Goal: Task Accomplishment & Management: Use online tool/utility

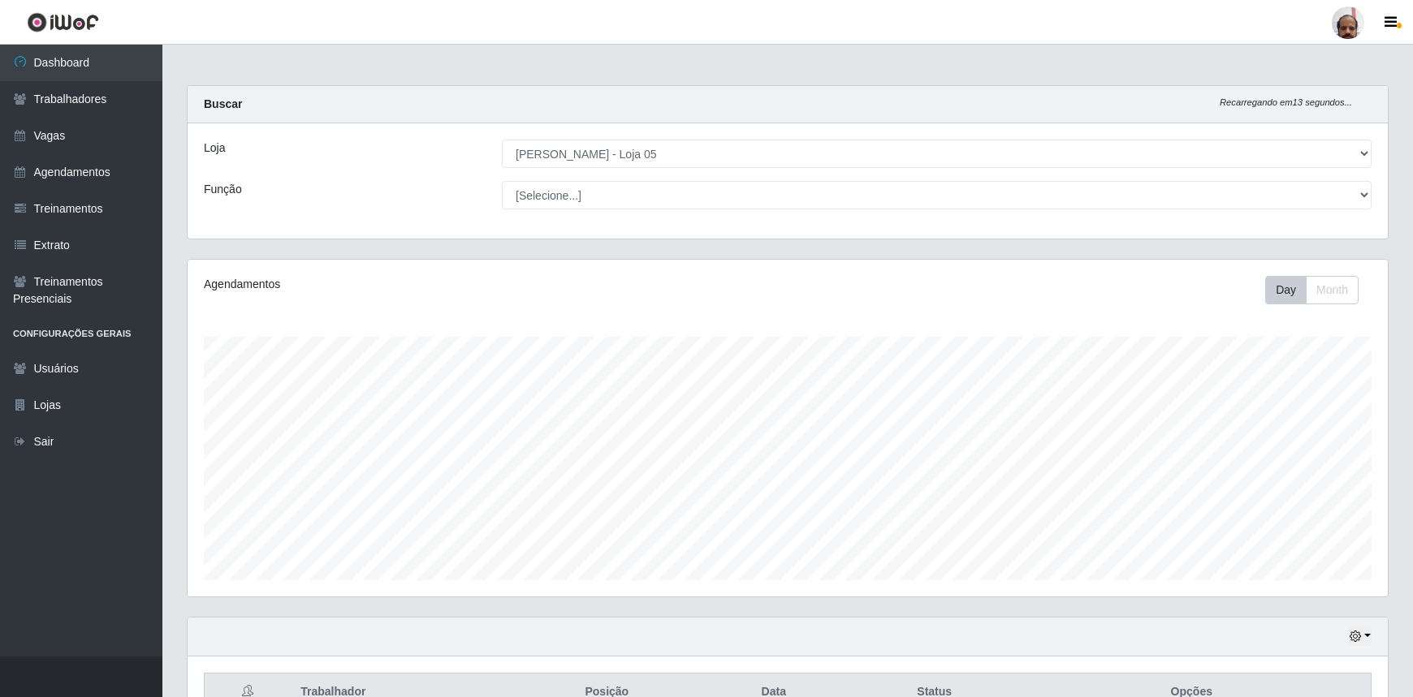
select select "252"
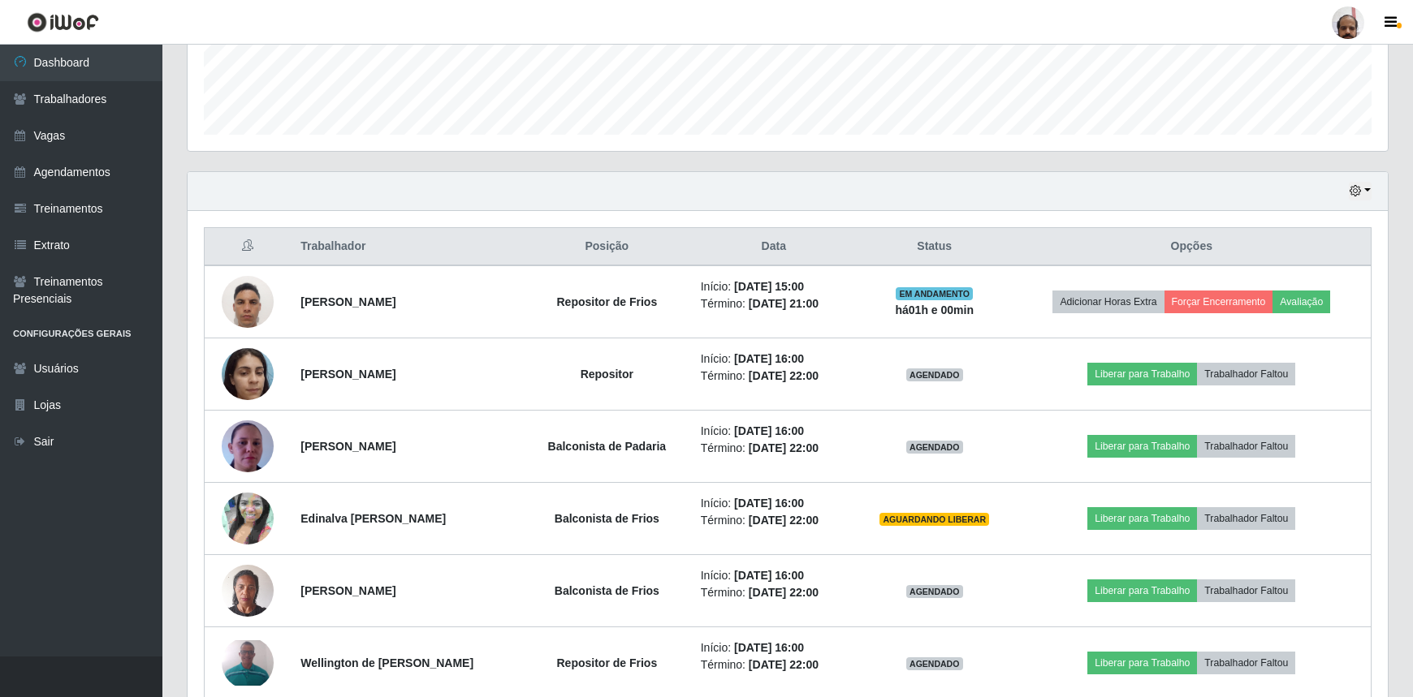
scroll to position [533, 0]
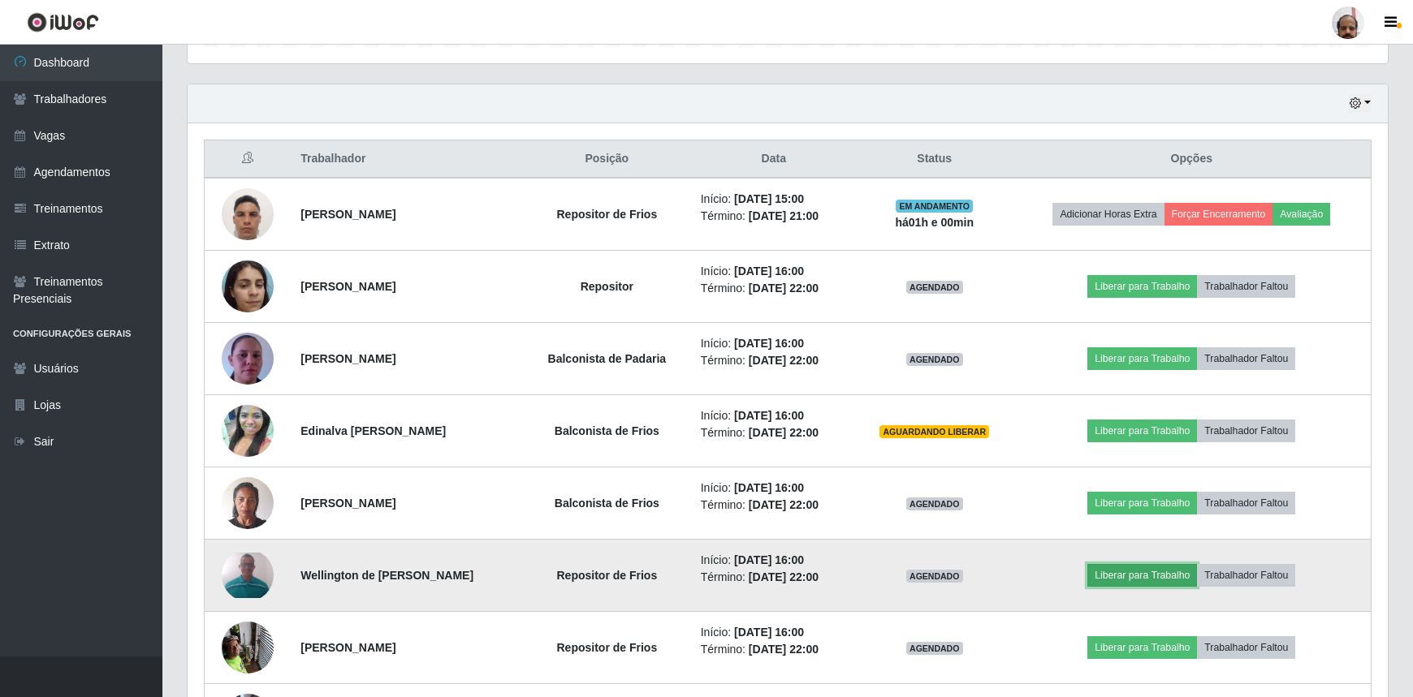
click at [1161, 574] on button "Liberar para Trabalho" at bounding box center [1142, 575] width 110 height 23
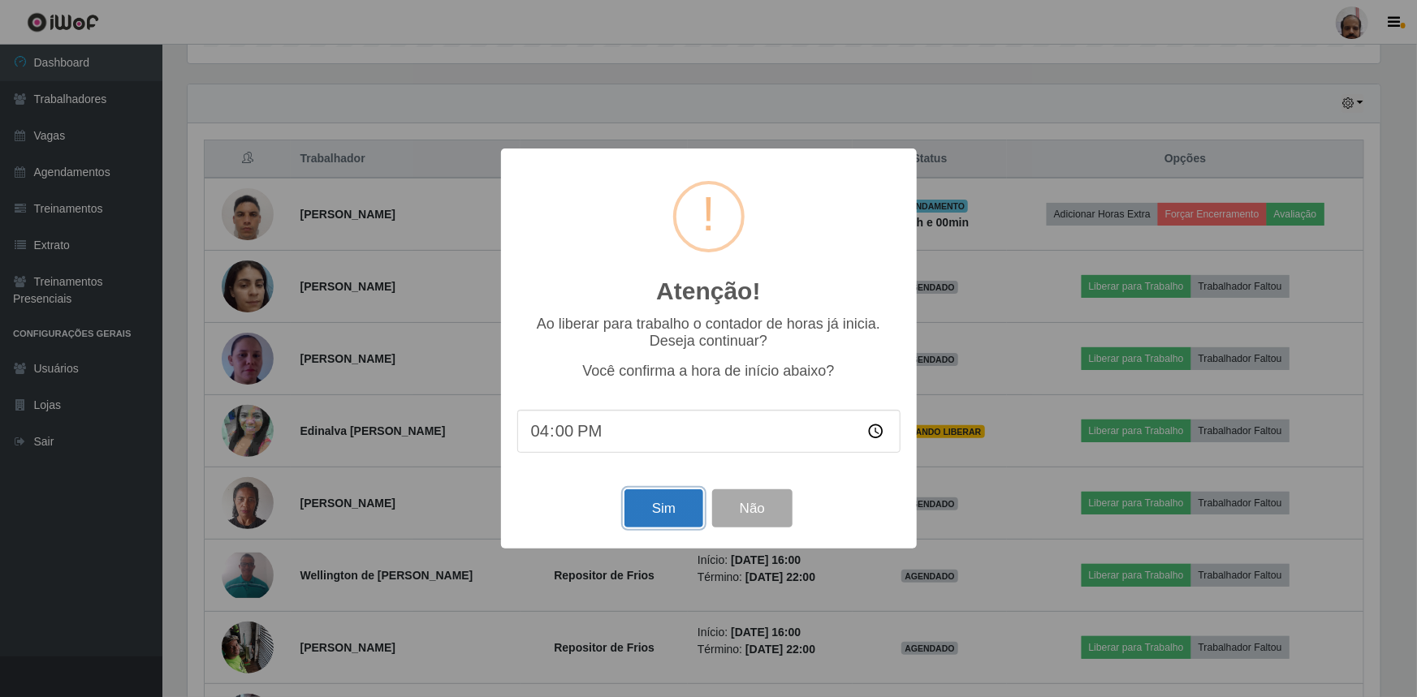
click at [649, 512] on button "Sim" at bounding box center [663, 509] width 79 height 38
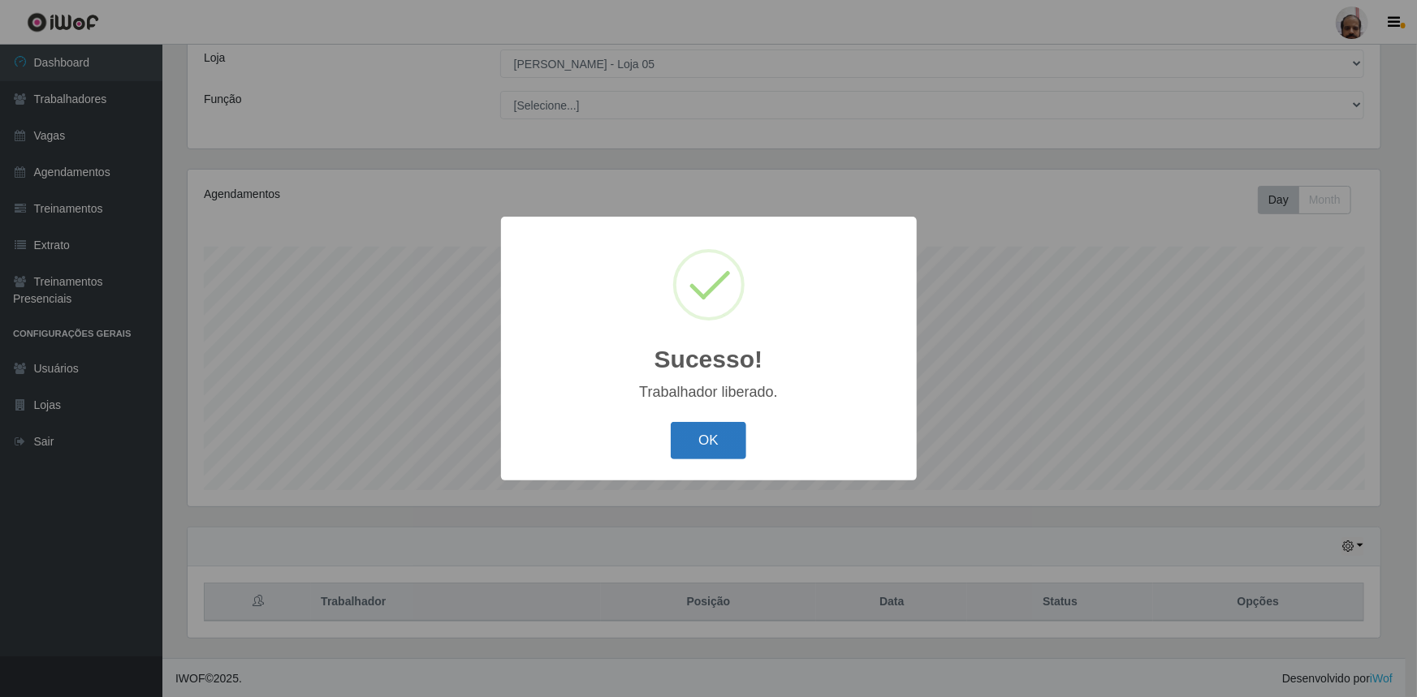
click at [722, 451] on button "OK" at bounding box center [708, 441] width 75 height 38
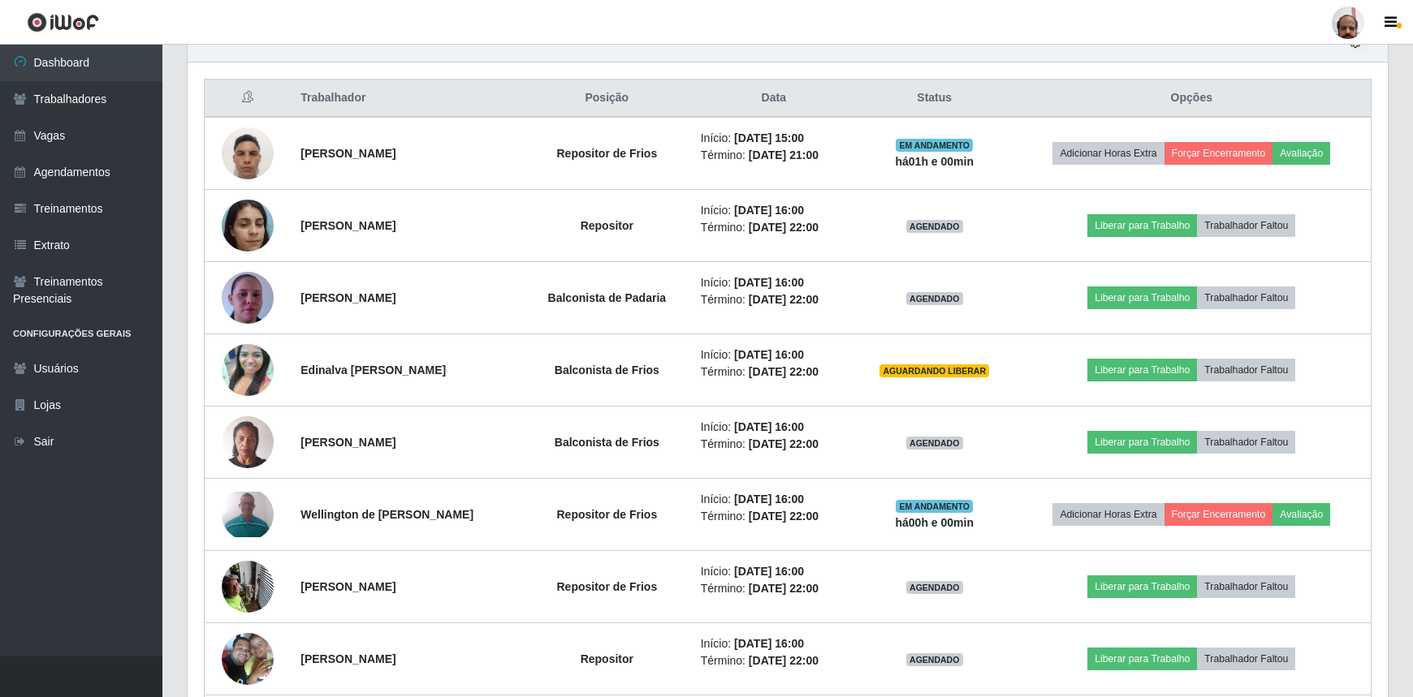
scroll to position [607, 0]
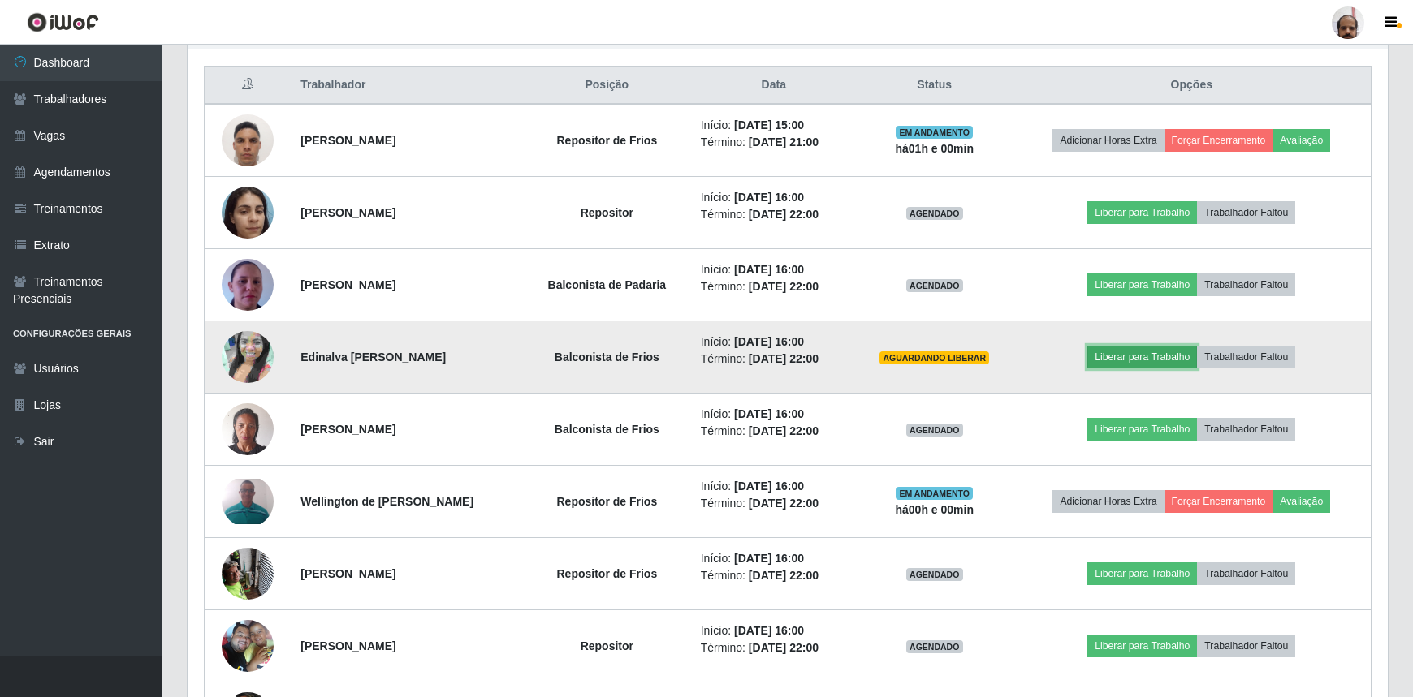
click at [1124, 363] on button "Liberar para Trabalho" at bounding box center [1142, 357] width 110 height 23
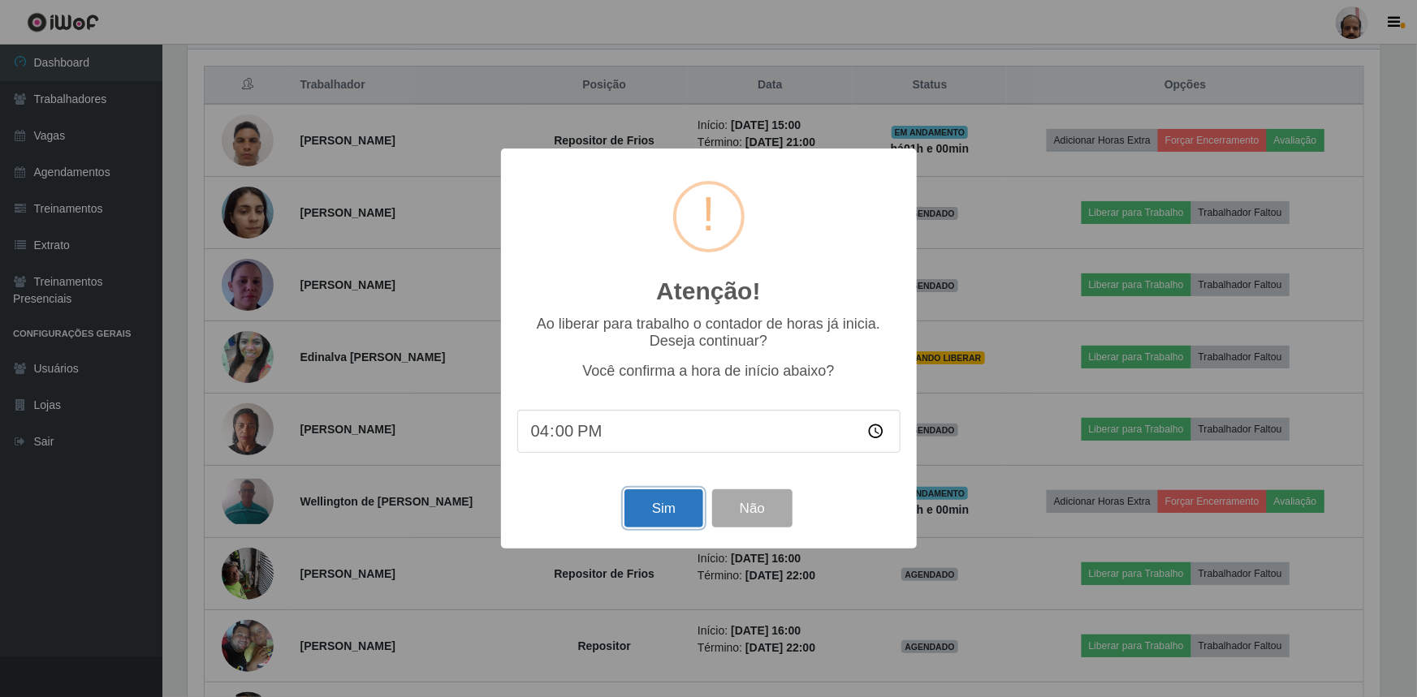
click at [659, 511] on button "Sim" at bounding box center [663, 509] width 79 height 38
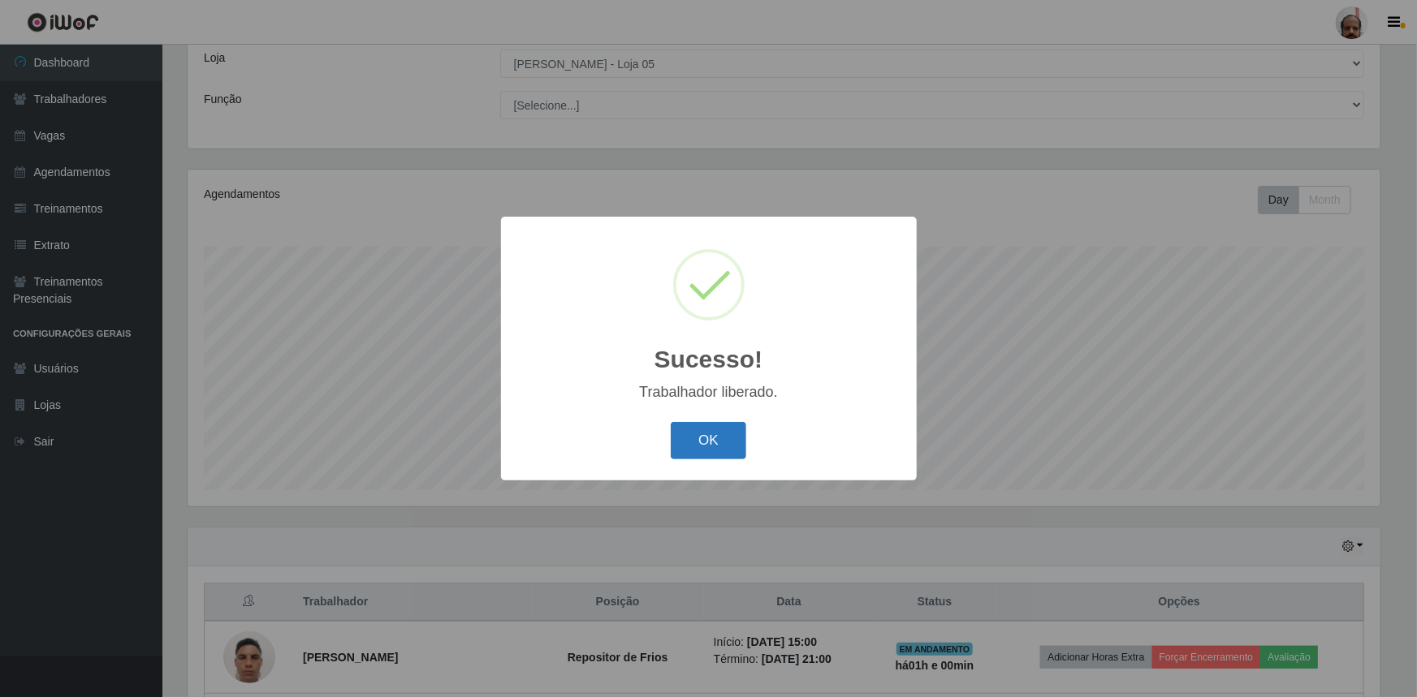
click at [707, 438] on button "OK" at bounding box center [708, 441] width 75 height 38
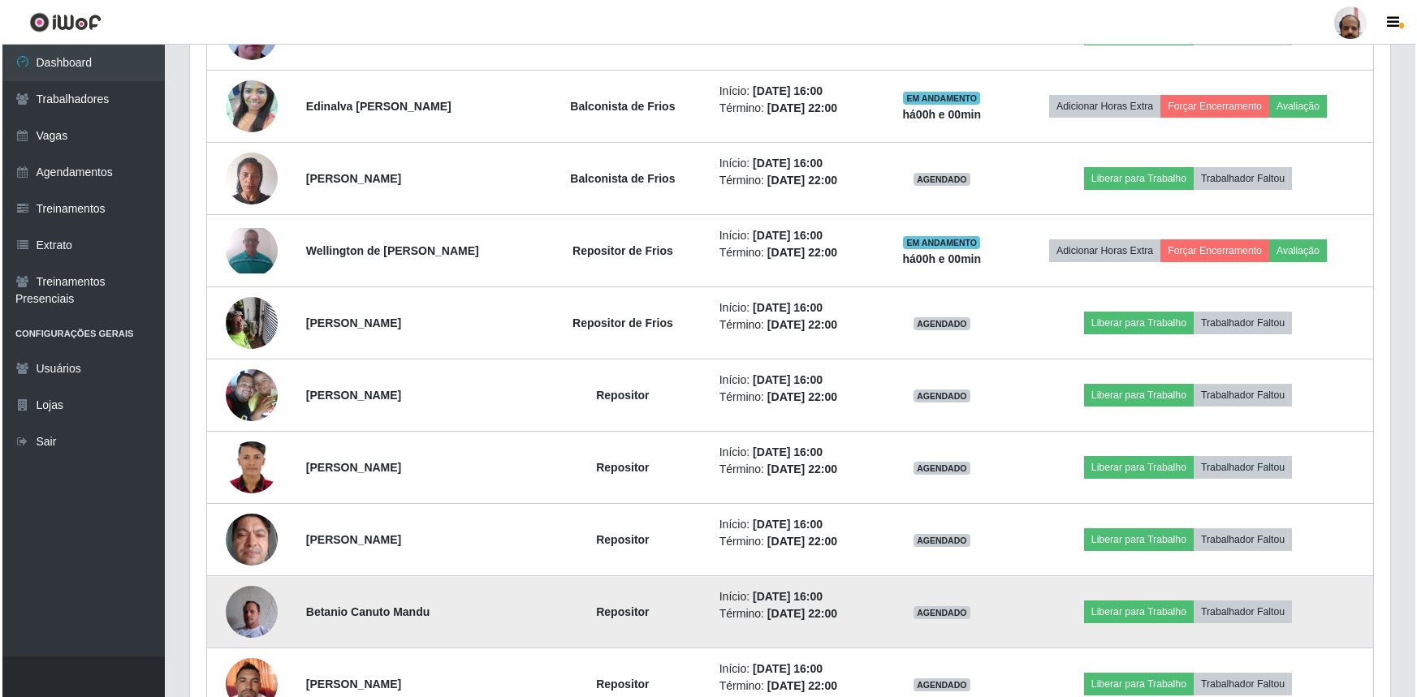
scroll to position [902, 0]
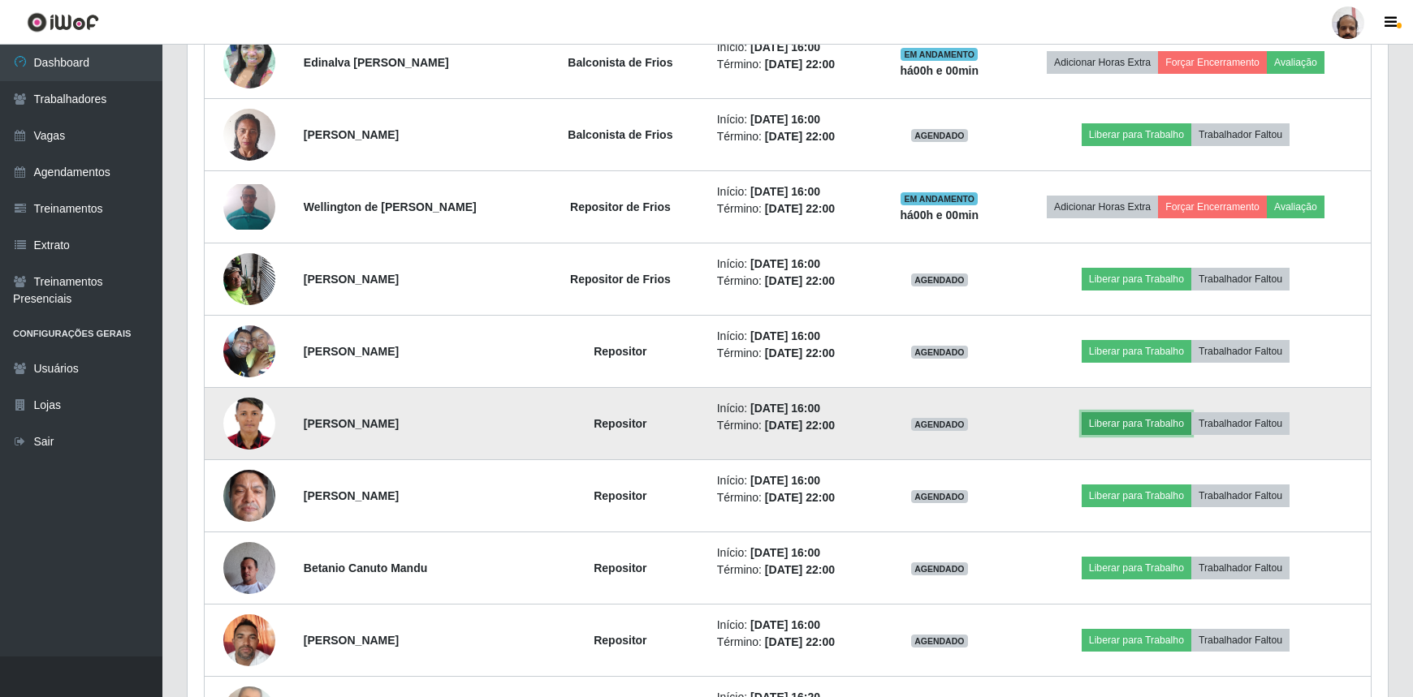
click at [1149, 421] on button "Liberar para Trabalho" at bounding box center [1136, 423] width 110 height 23
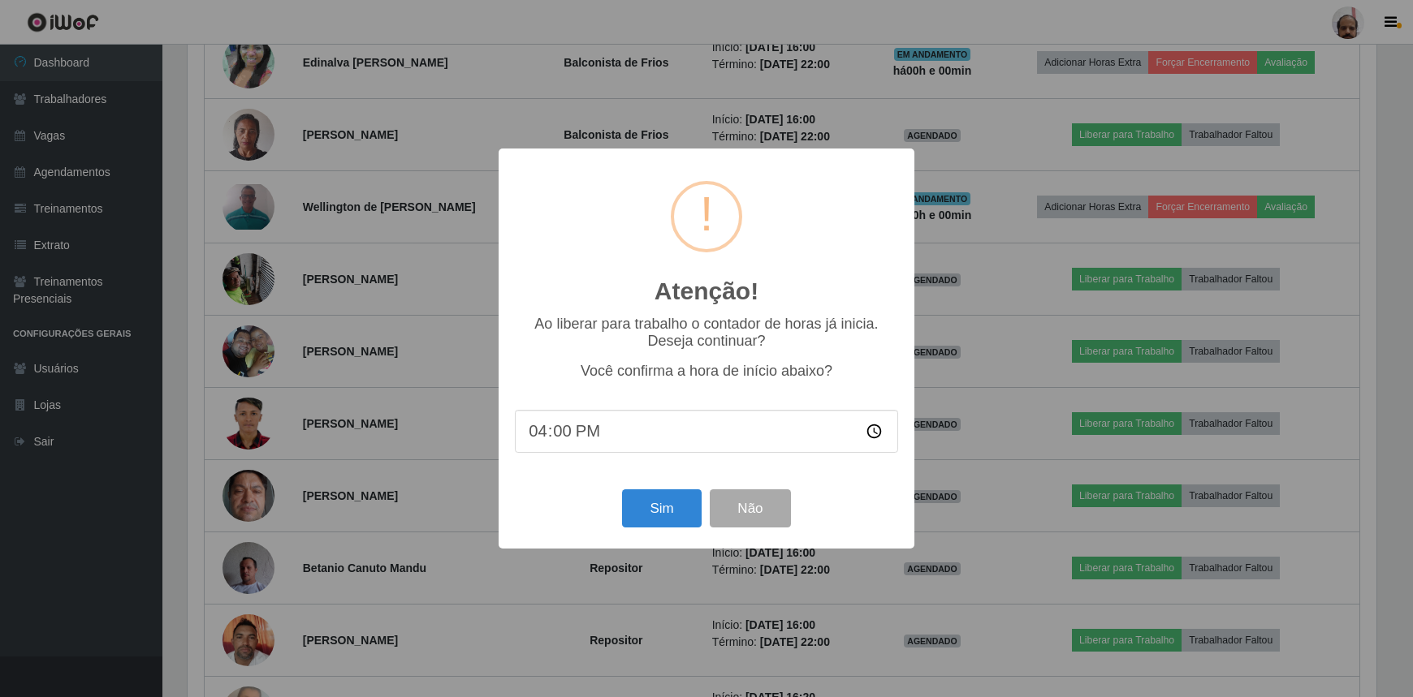
scroll to position [337, 1193]
click at [671, 496] on button "Sim" at bounding box center [663, 509] width 79 height 38
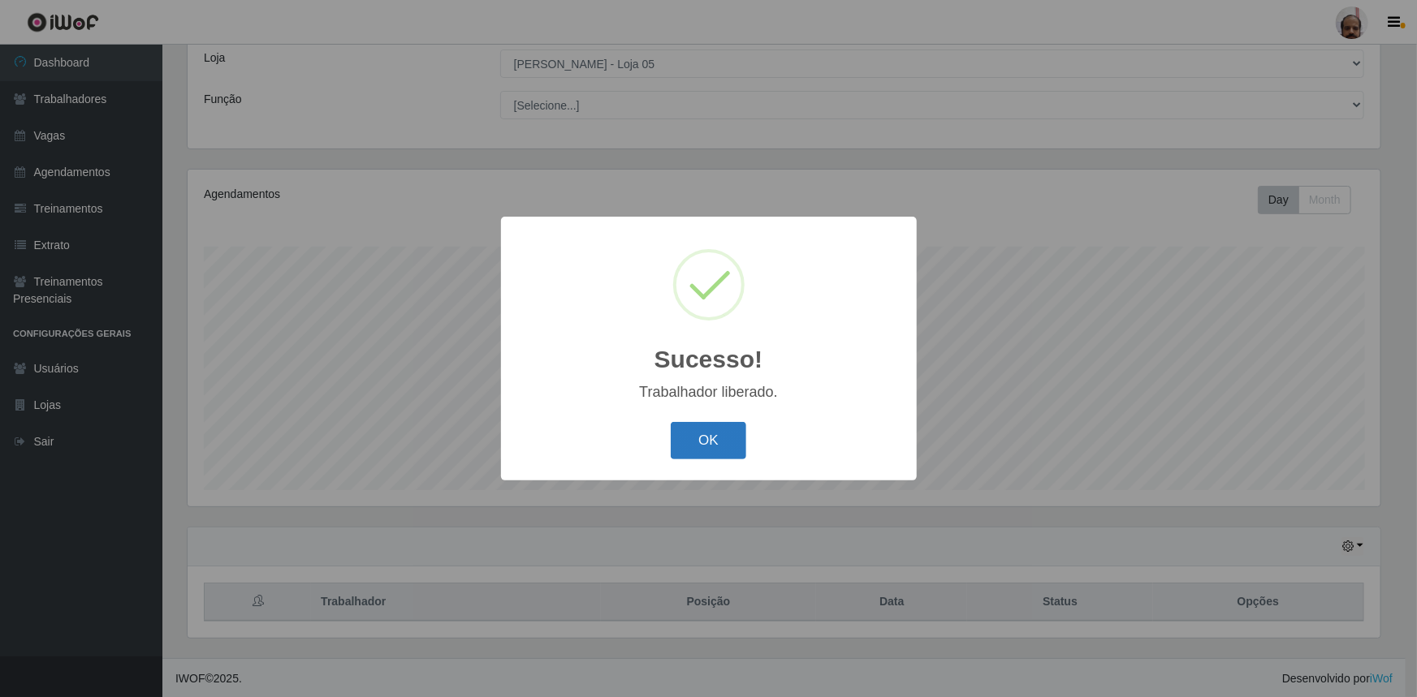
click at [697, 451] on button "OK" at bounding box center [708, 441] width 75 height 38
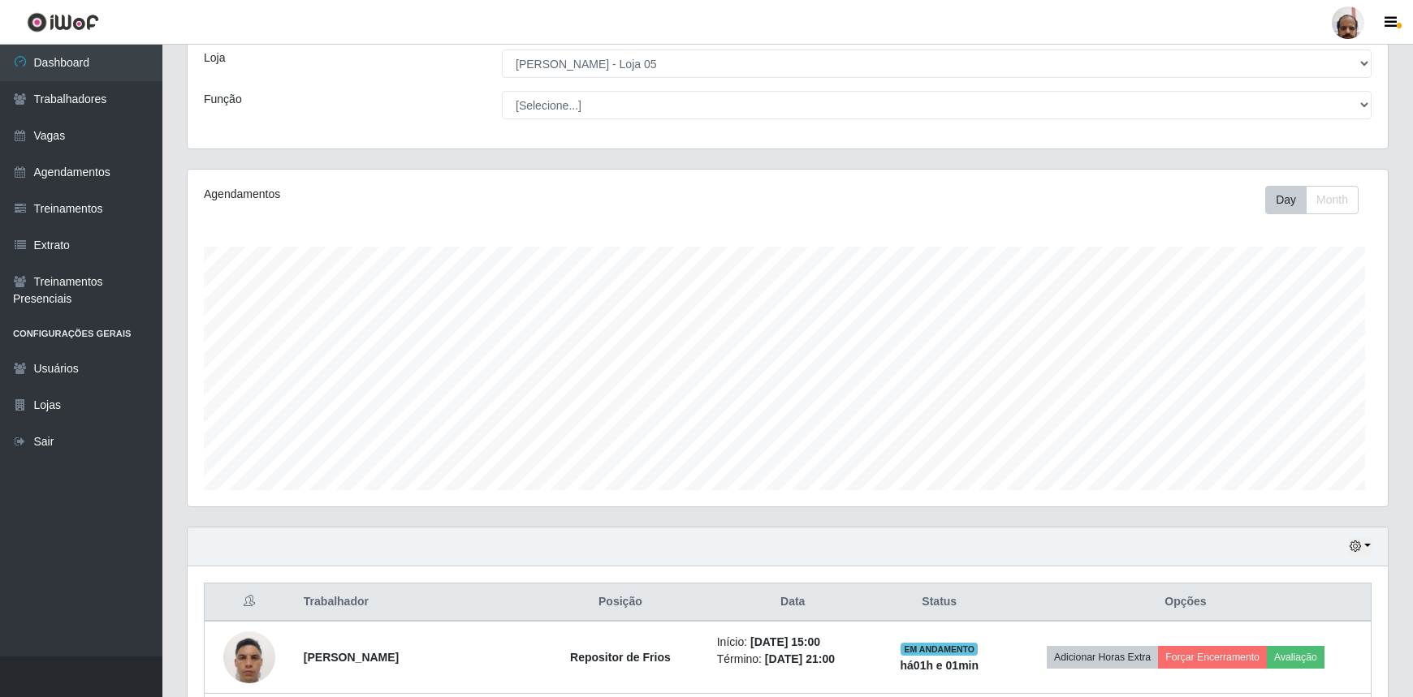
scroll to position [0, 0]
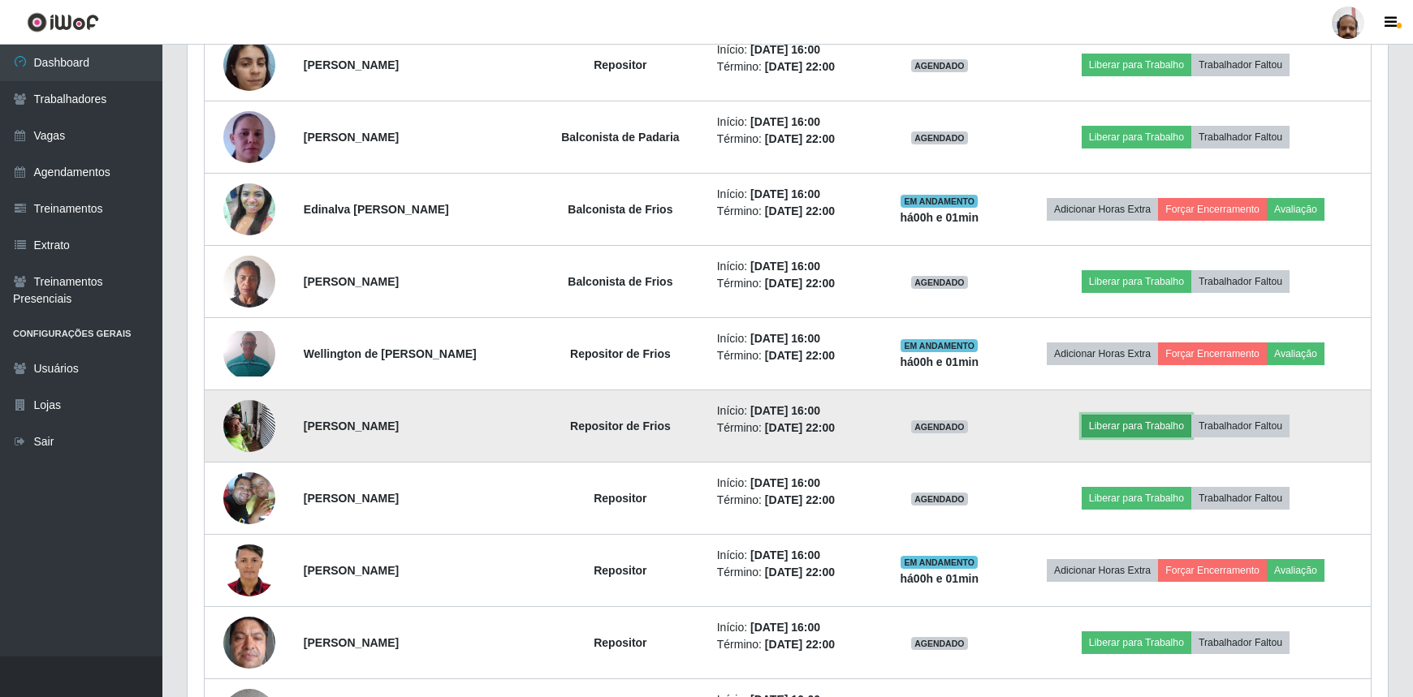
click at [1129, 420] on button "Liberar para Trabalho" at bounding box center [1136, 426] width 110 height 23
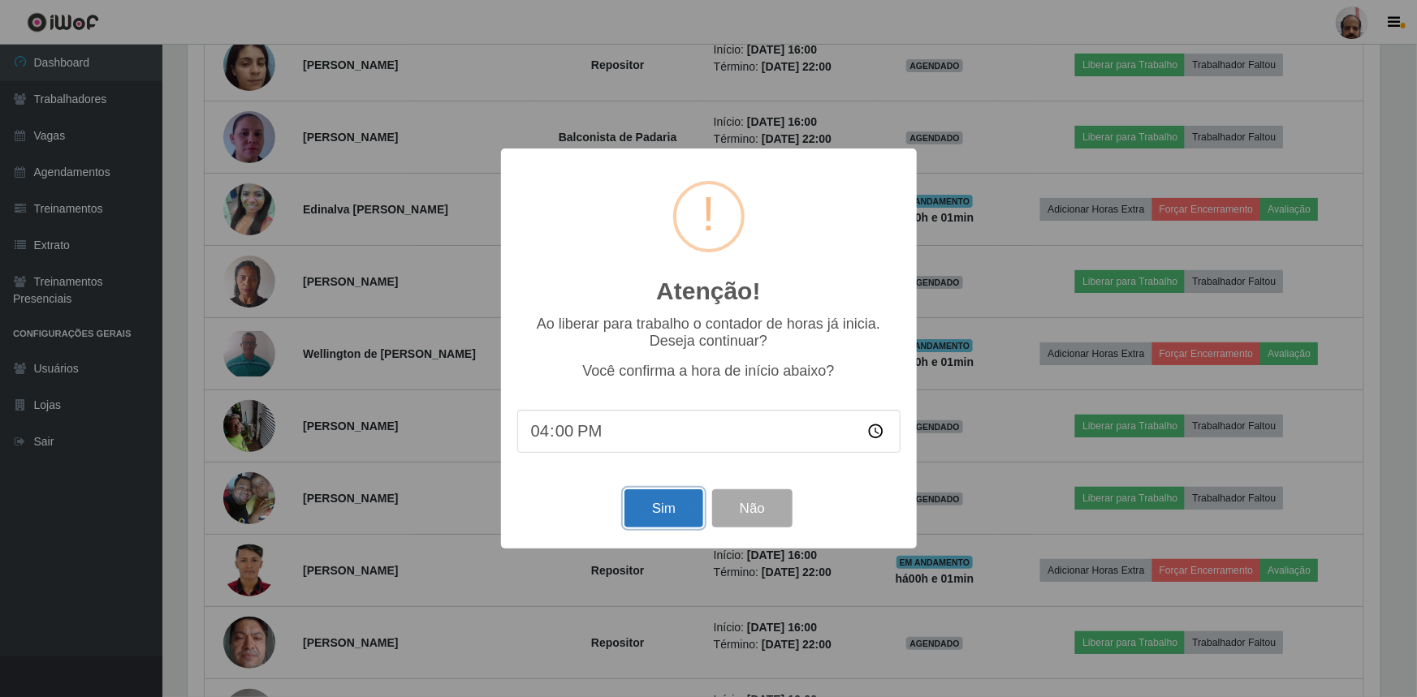
click at [660, 511] on button "Sim" at bounding box center [663, 509] width 79 height 38
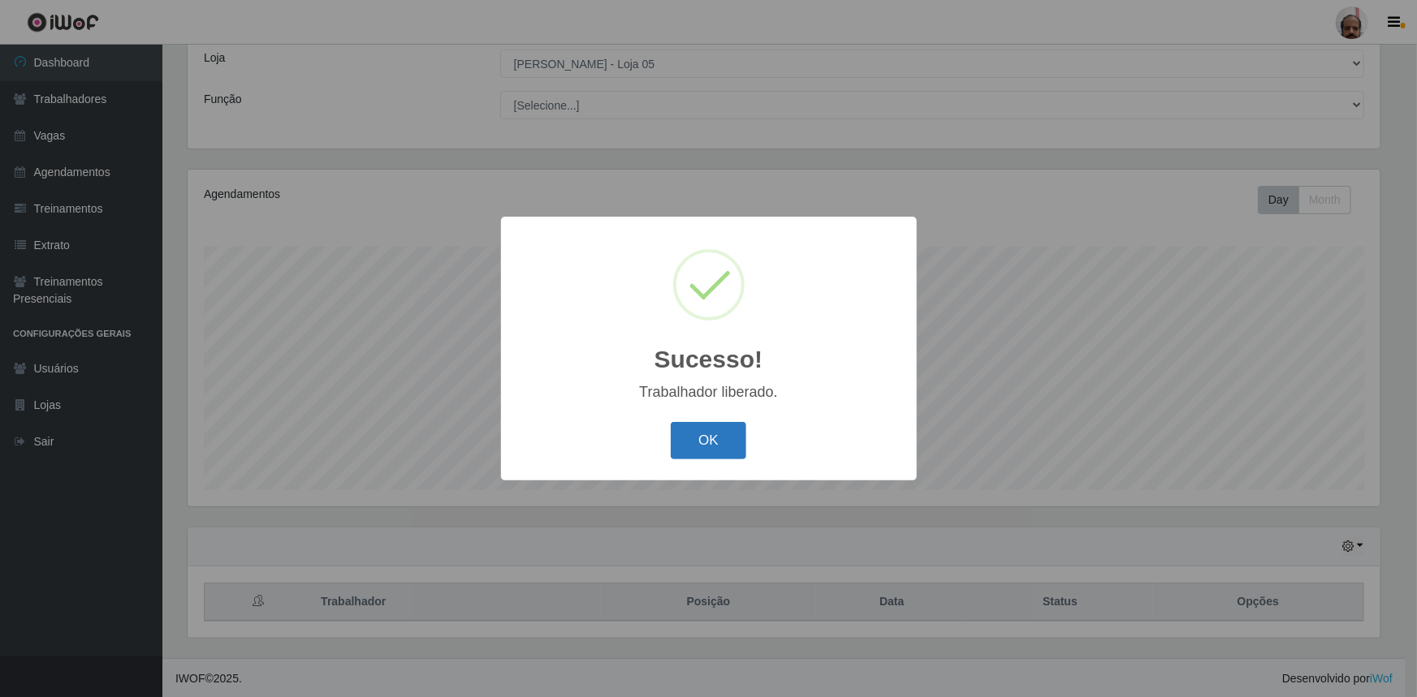
click at [725, 441] on button "OK" at bounding box center [708, 441] width 75 height 38
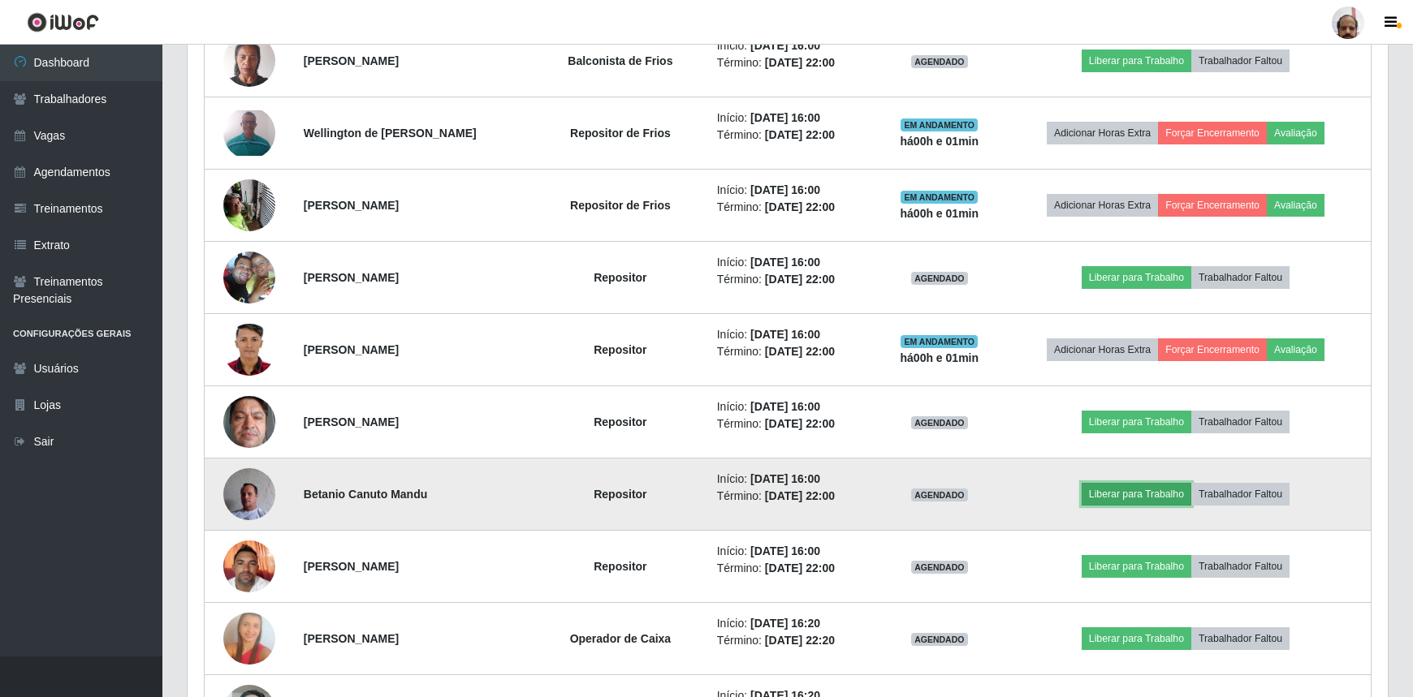
click at [1141, 484] on button "Liberar para Trabalho" at bounding box center [1136, 494] width 110 height 23
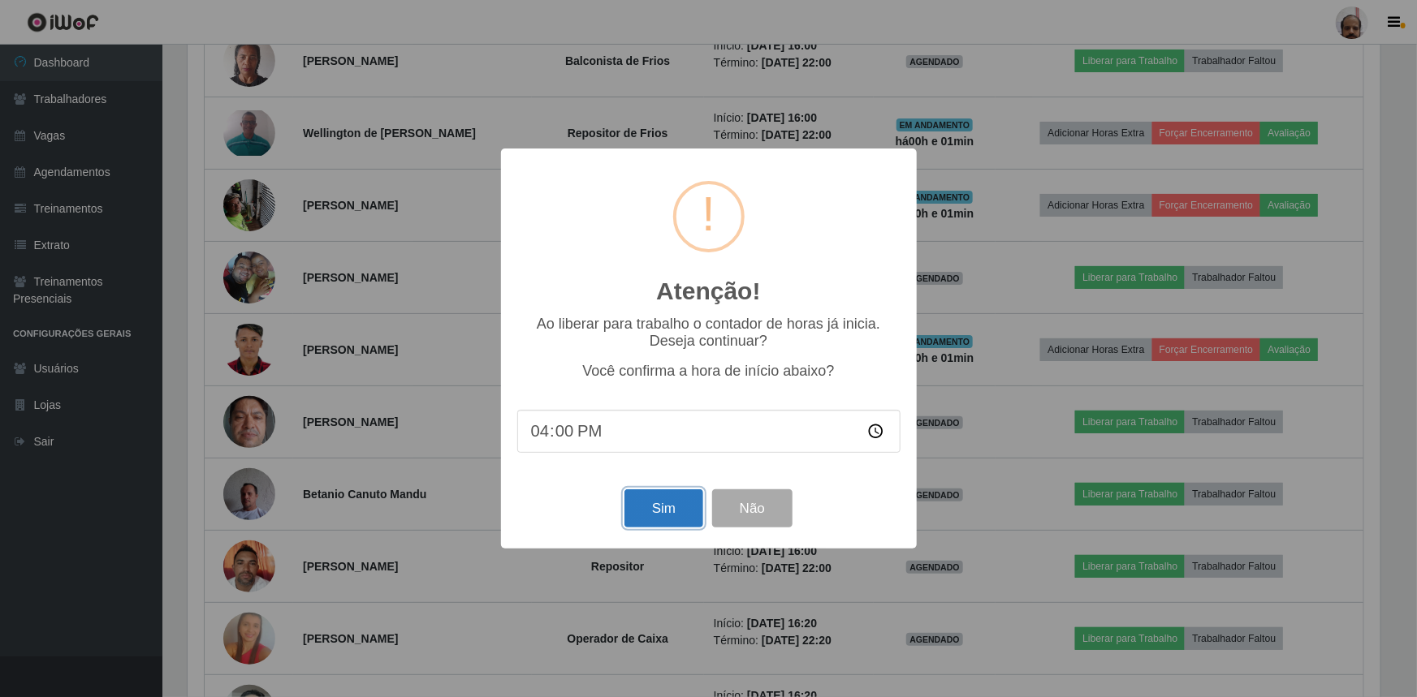
click at [695, 525] on button "Sim" at bounding box center [663, 509] width 79 height 38
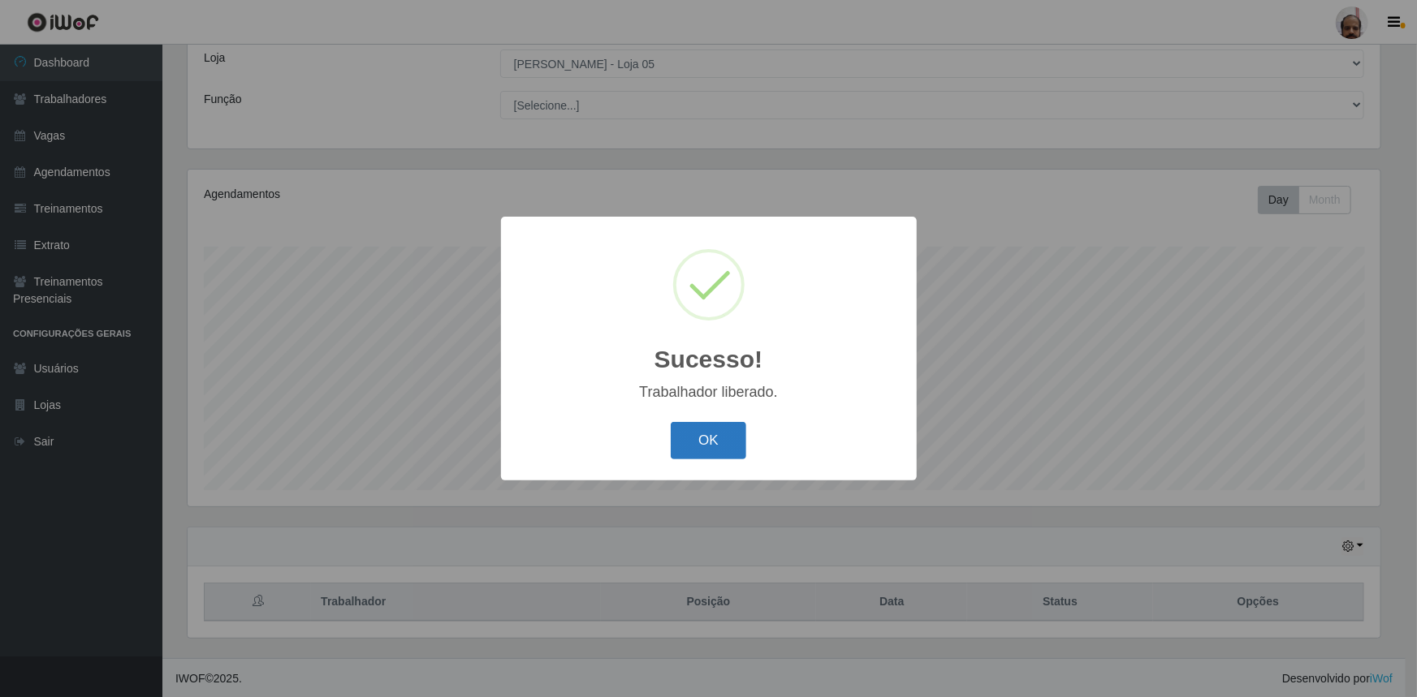
click at [700, 451] on button "OK" at bounding box center [708, 441] width 75 height 38
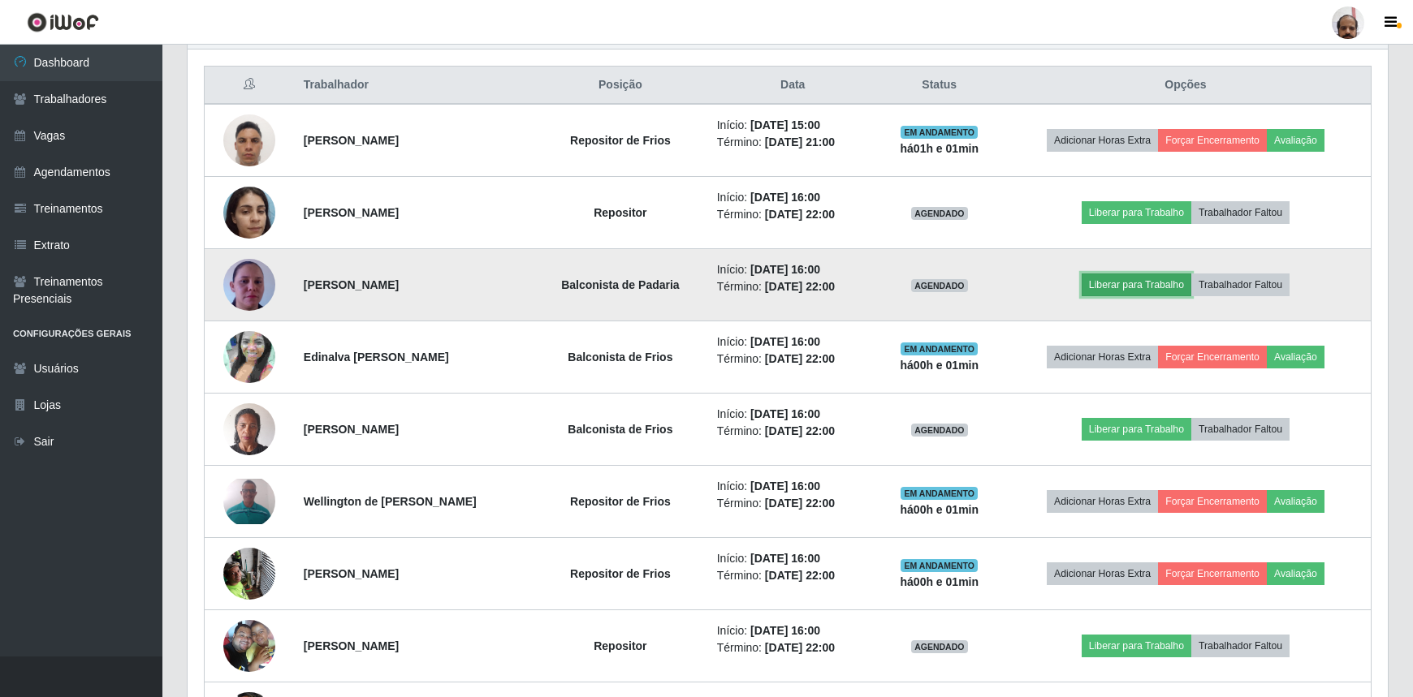
click at [1154, 291] on button "Liberar para Trabalho" at bounding box center [1136, 285] width 110 height 23
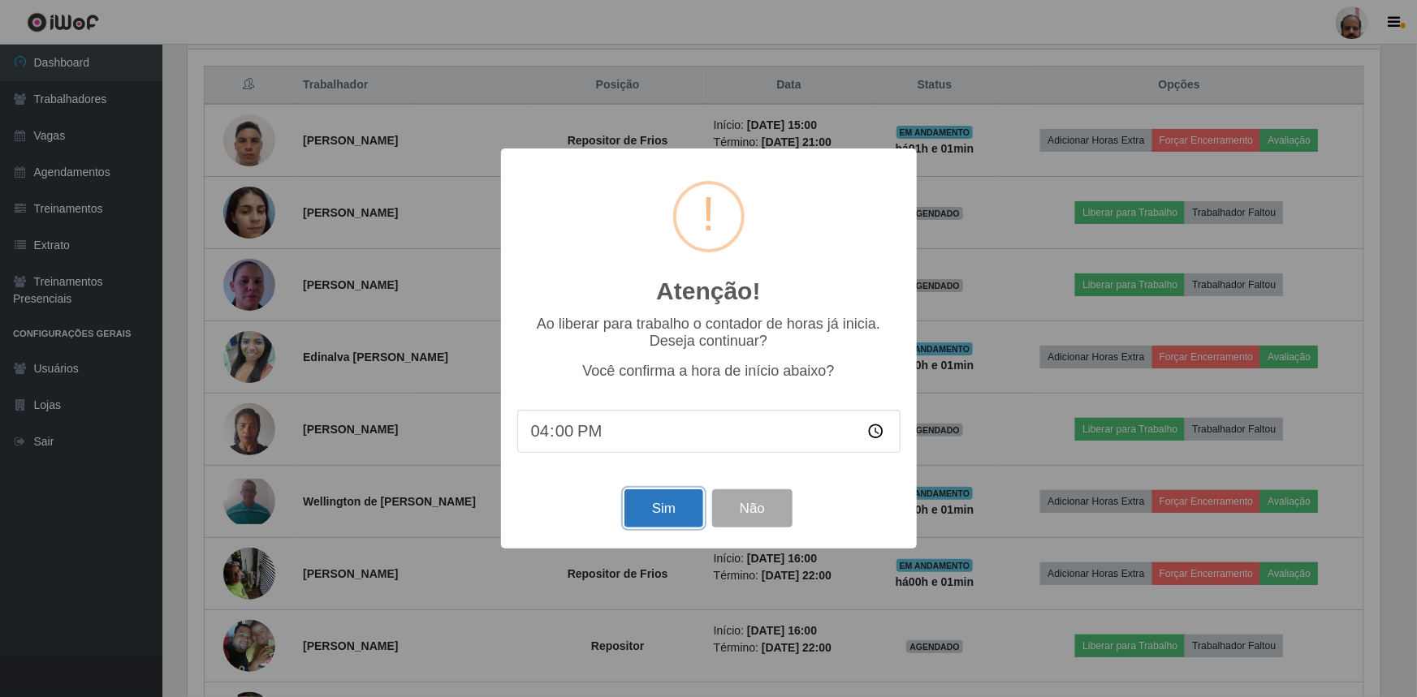
click at [668, 507] on button "Sim" at bounding box center [663, 509] width 79 height 38
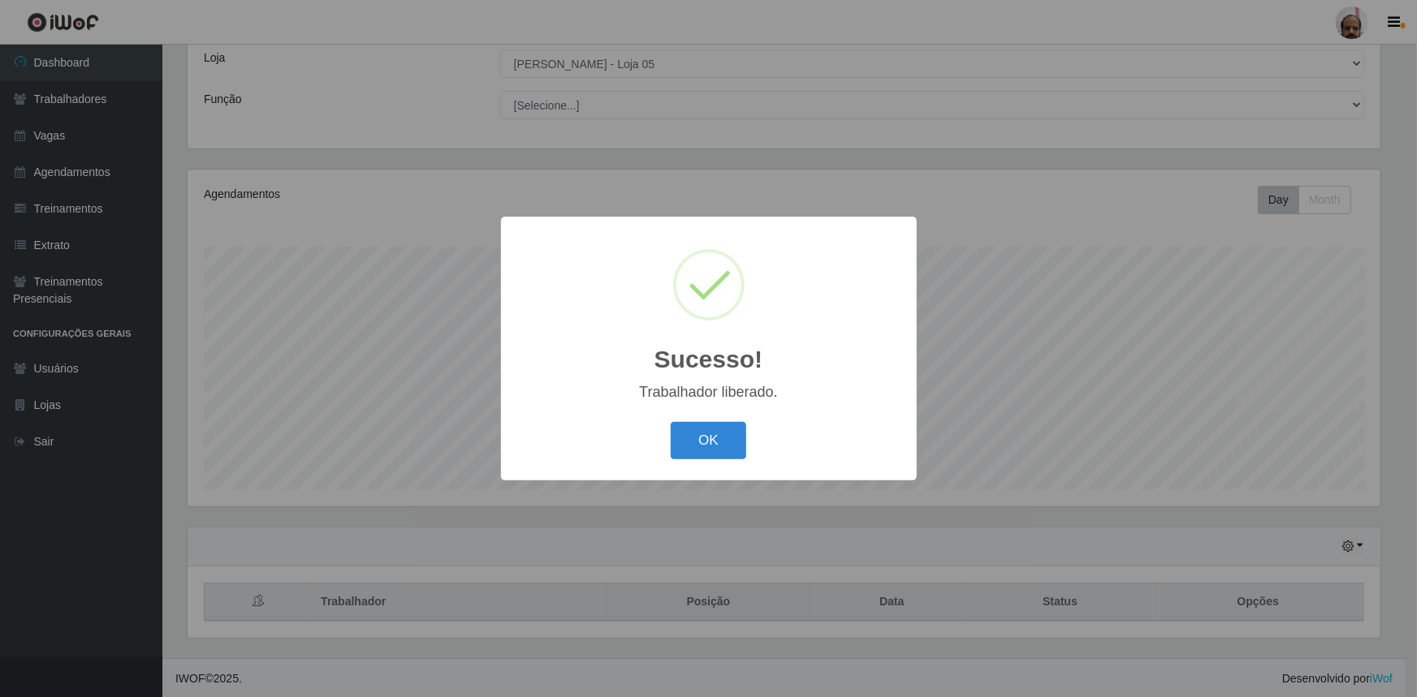
click at [721, 439] on button "OK" at bounding box center [708, 441] width 75 height 38
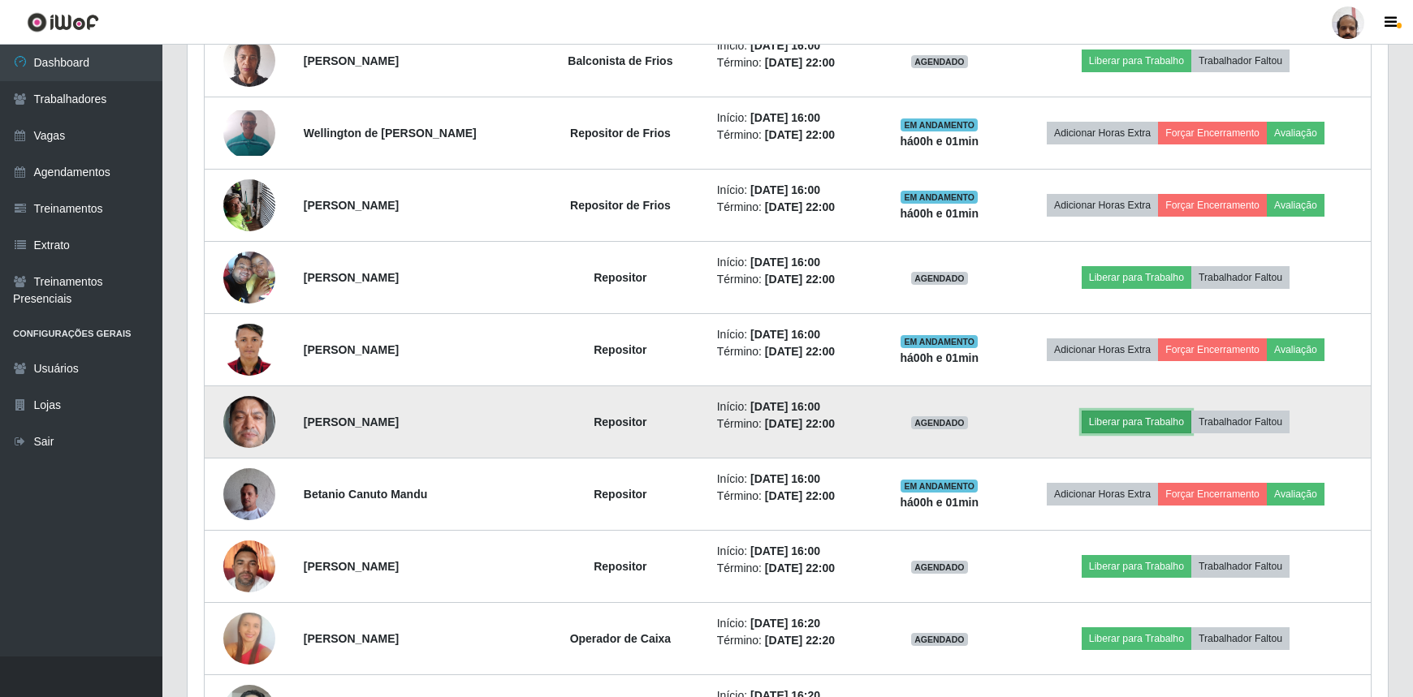
click at [1146, 419] on button "Liberar para Trabalho" at bounding box center [1136, 422] width 110 height 23
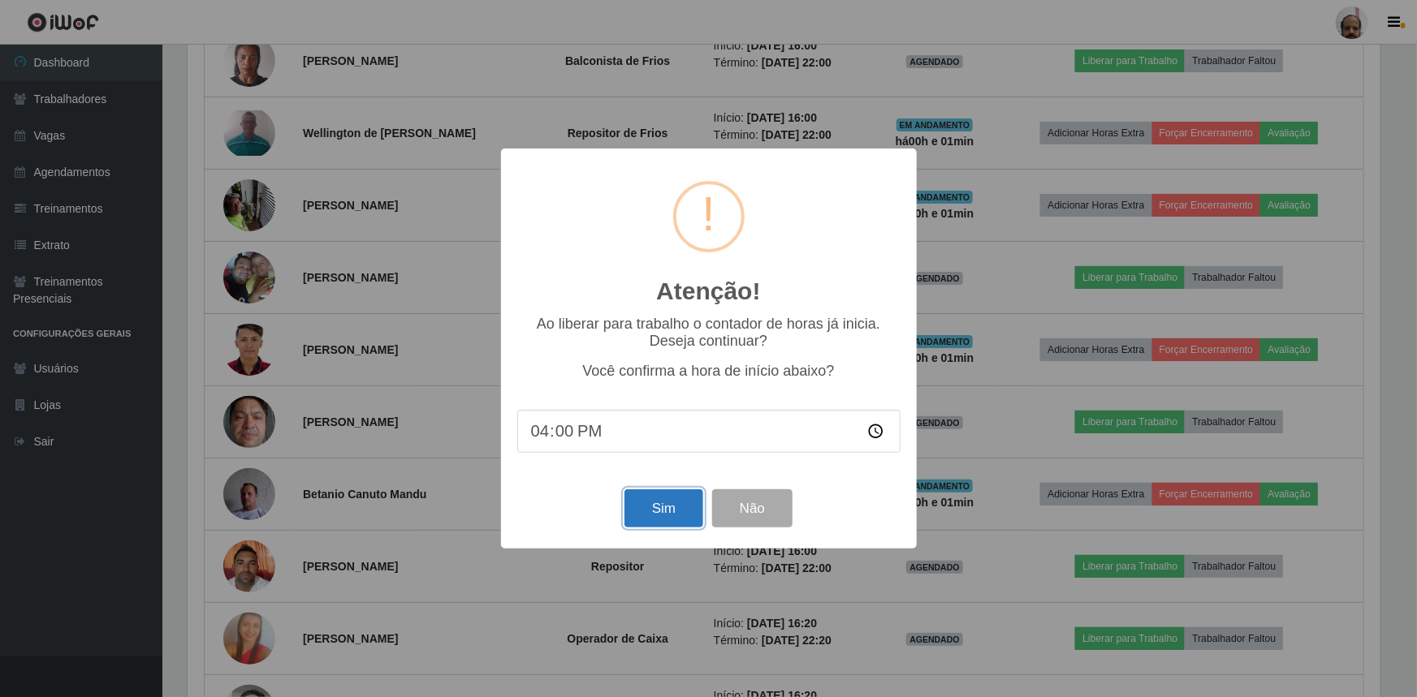
click at [685, 506] on button "Sim" at bounding box center [663, 509] width 79 height 38
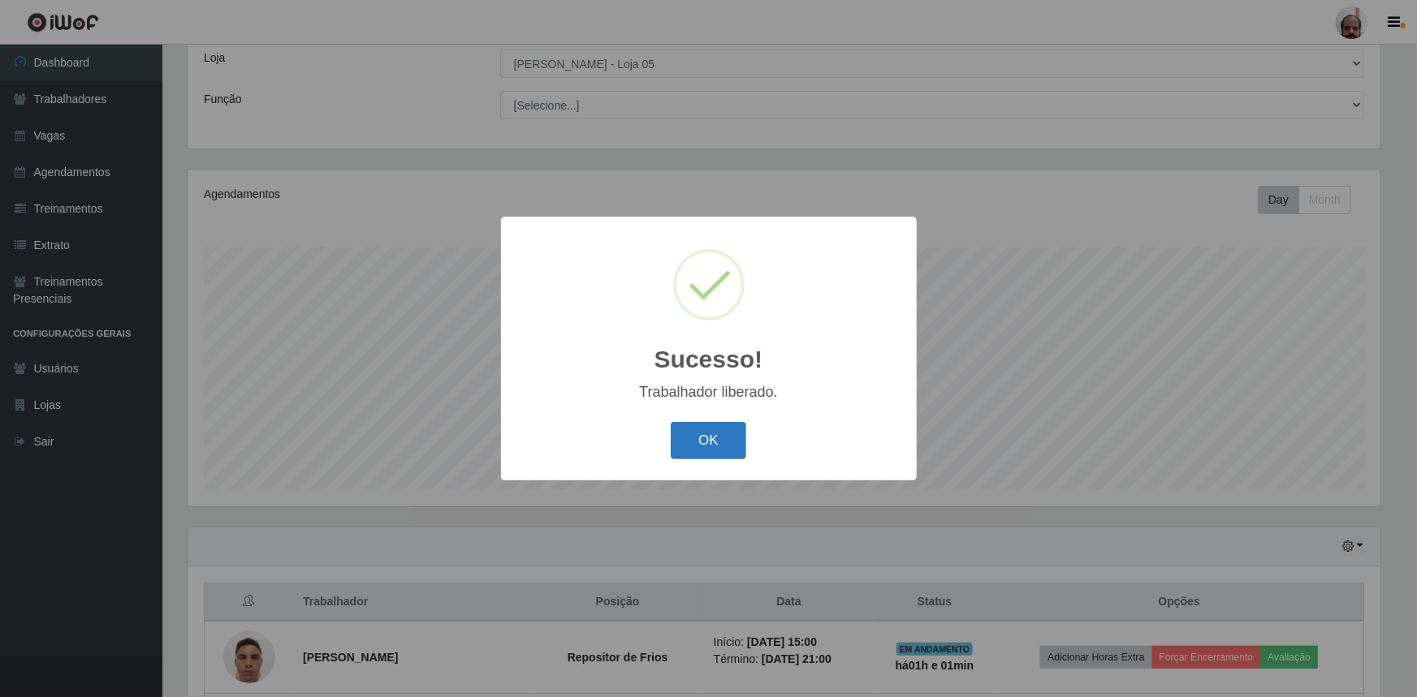
click at [717, 442] on button "OK" at bounding box center [708, 441] width 75 height 38
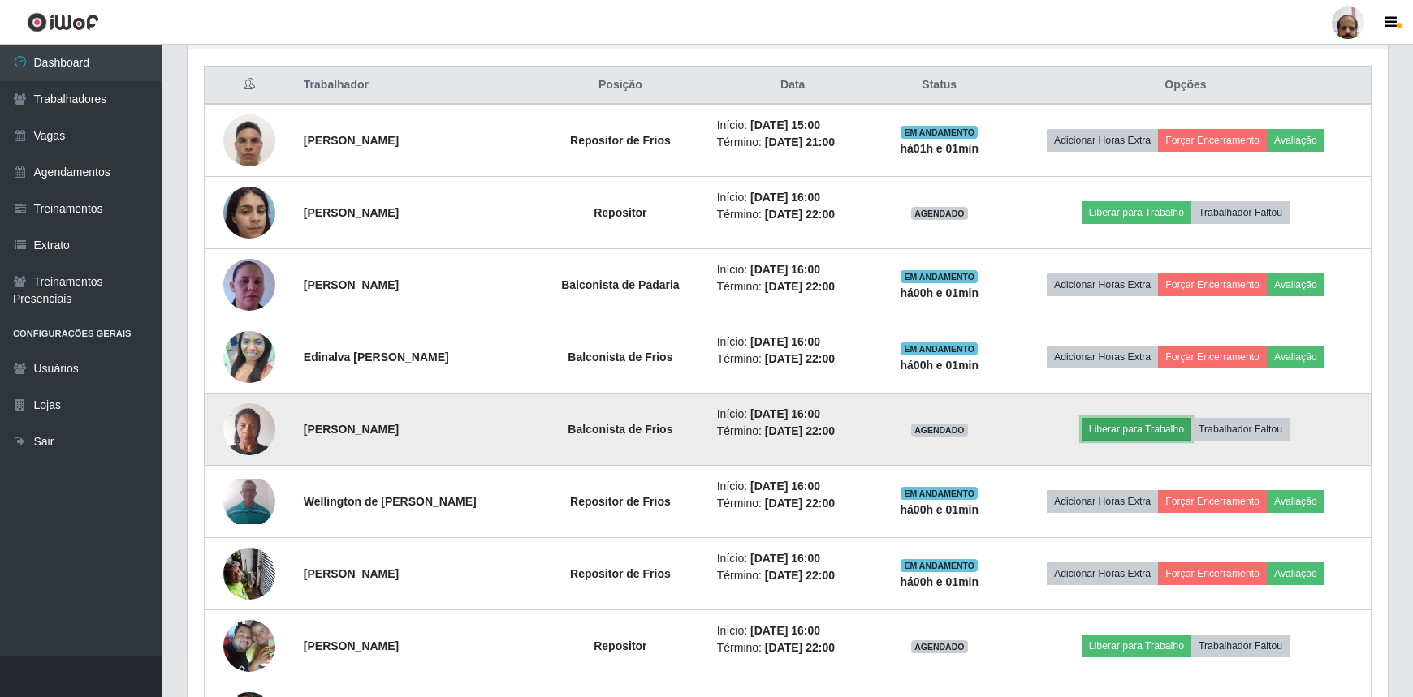
click at [1119, 431] on button "Liberar para Trabalho" at bounding box center [1136, 429] width 110 height 23
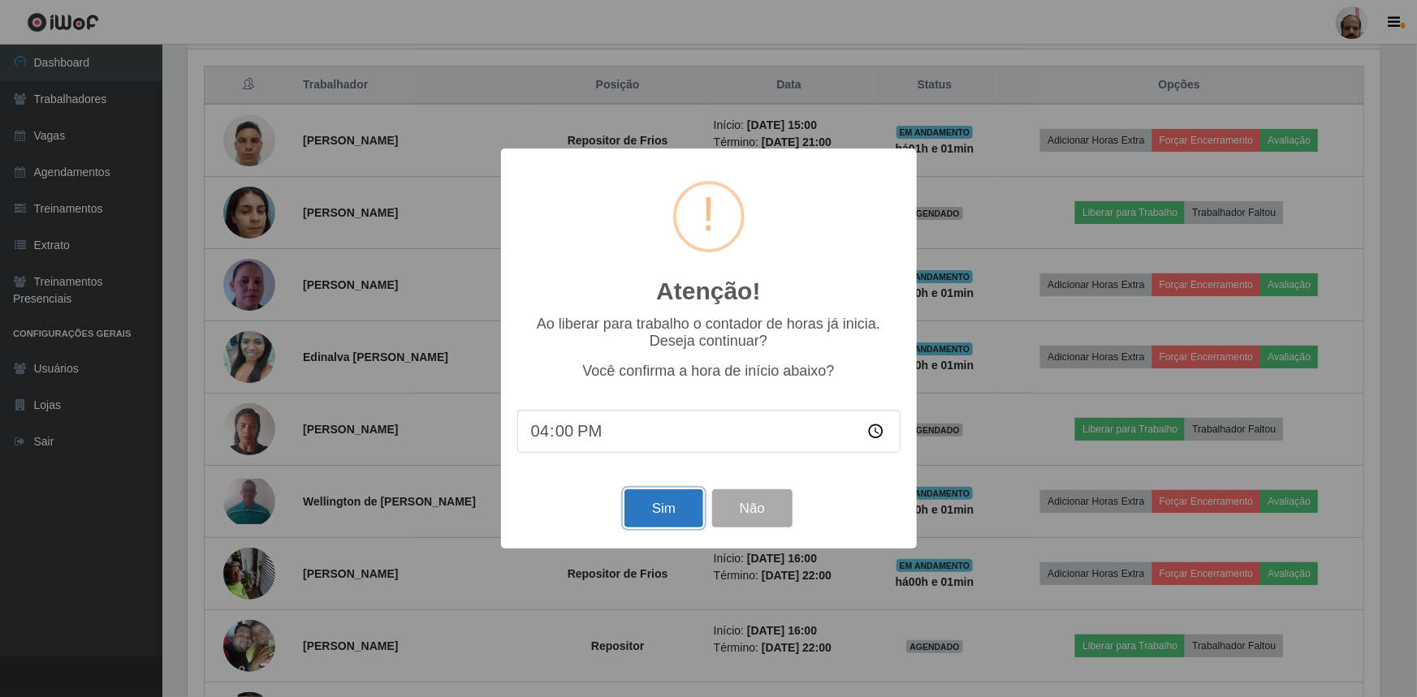
click at [673, 511] on button "Sim" at bounding box center [663, 509] width 79 height 38
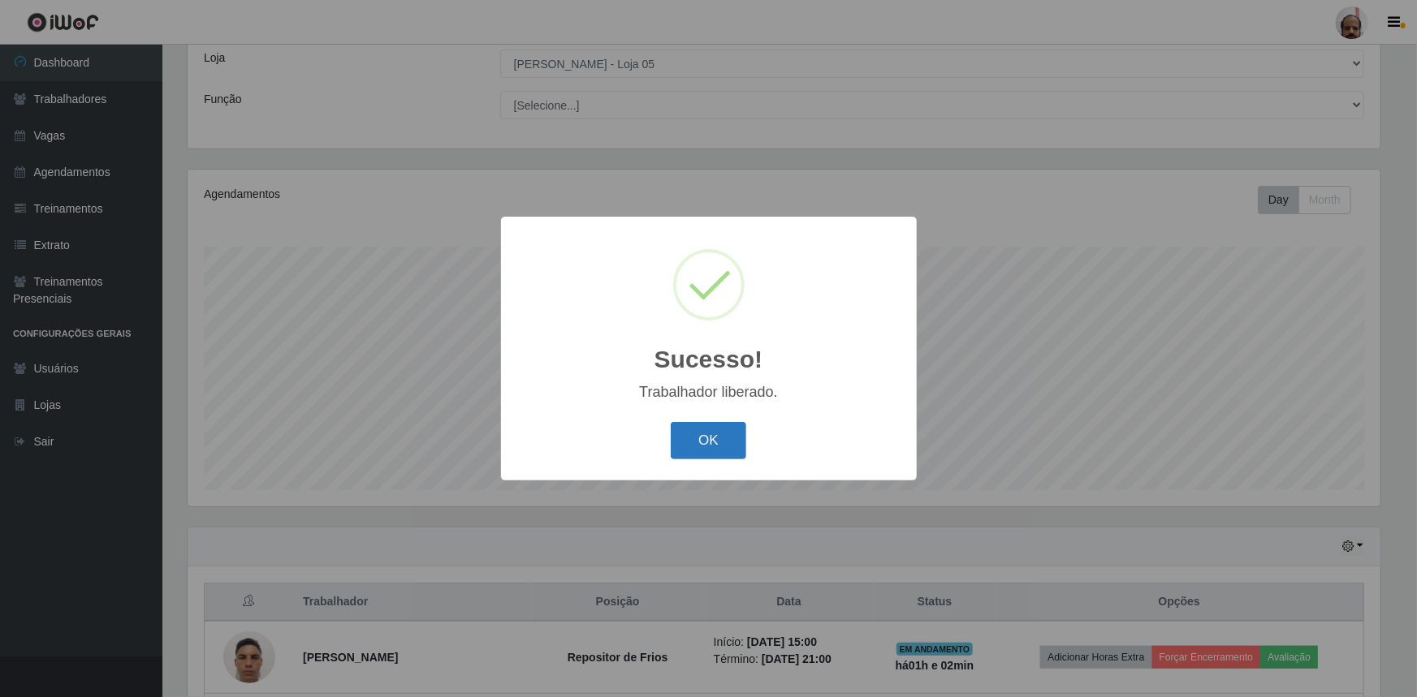
click at [714, 429] on button "OK" at bounding box center [708, 441] width 75 height 38
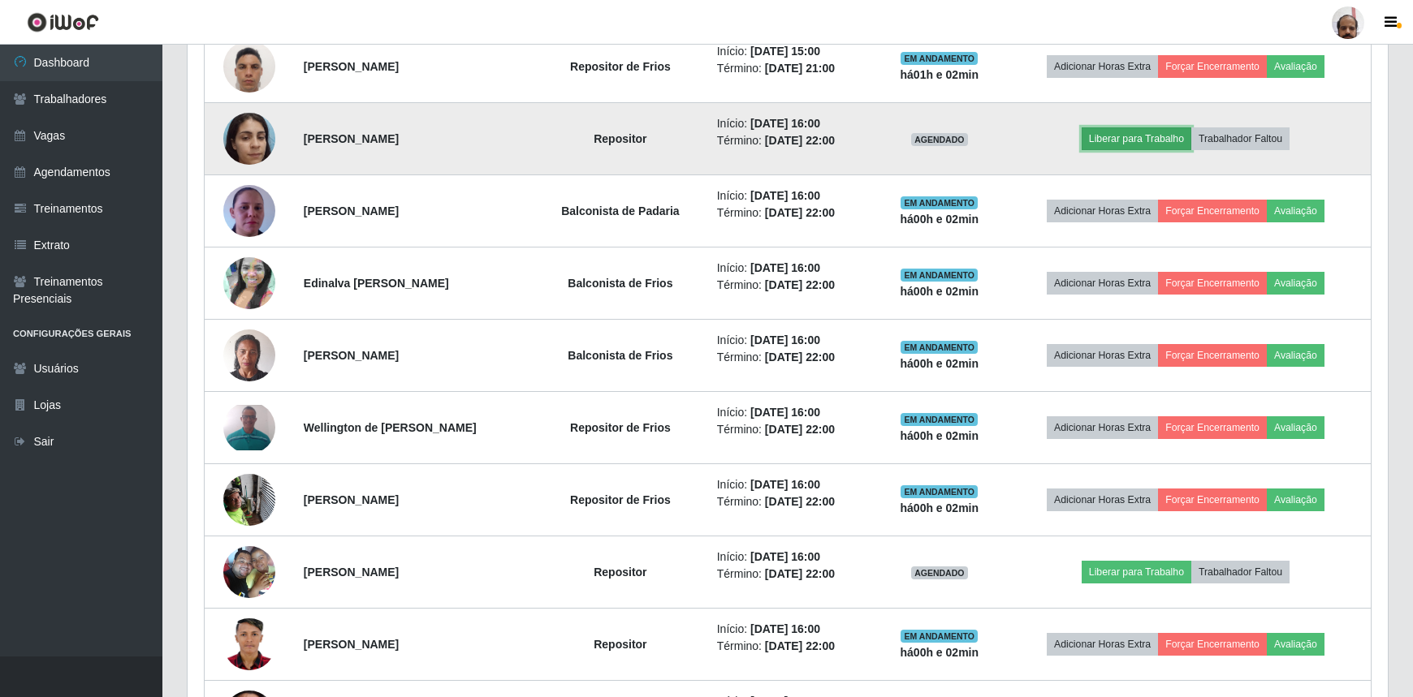
click at [1168, 132] on button "Liberar para Trabalho" at bounding box center [1136, 138] width 110 height 23
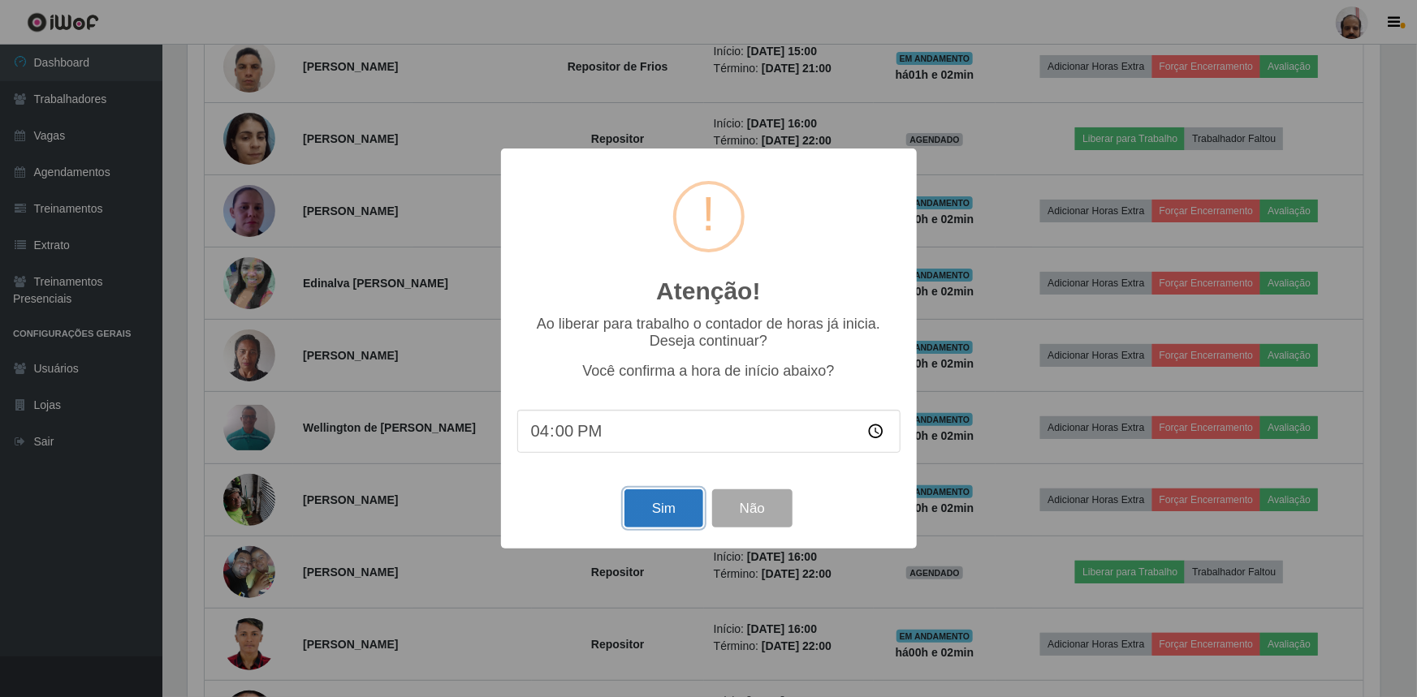
click at [650, 512] on button "Sim" at bounding box center [663, 509] width 79 height 38
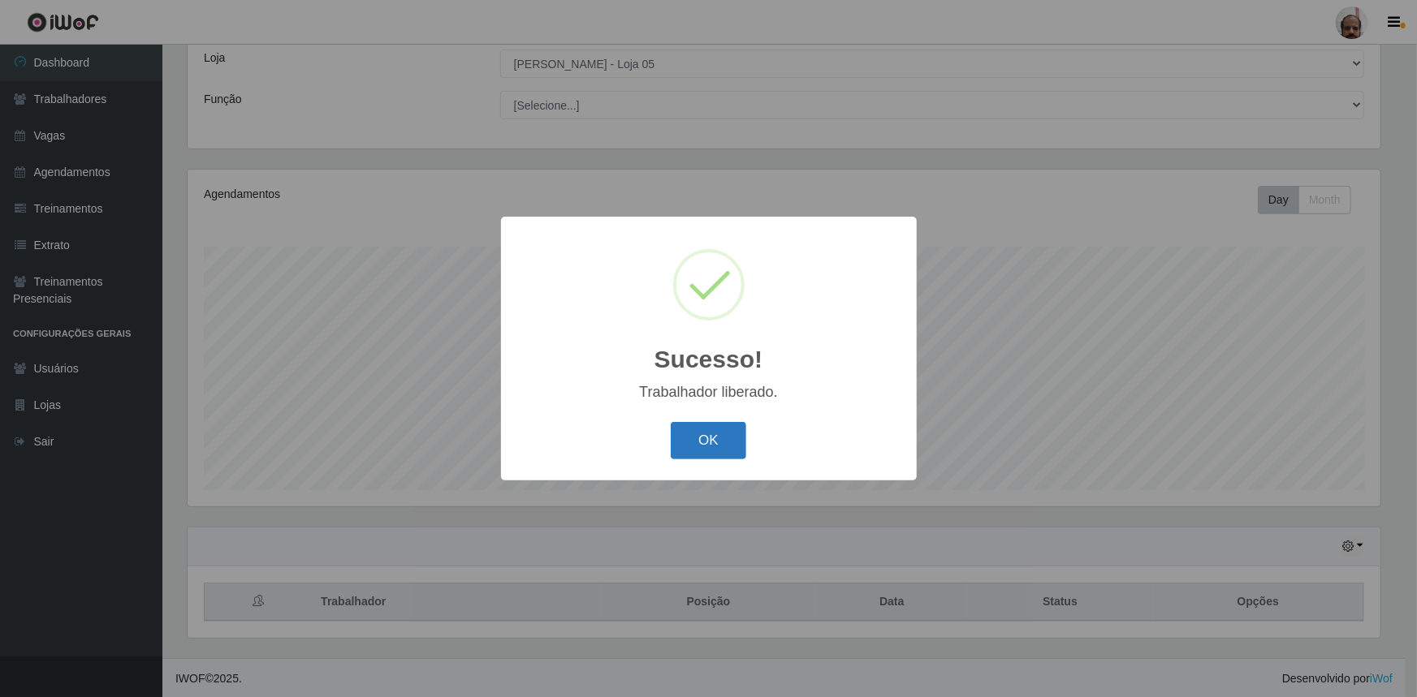
click at [719, 434] on button "OK" at bounding box center [708, 441] width 75 height 38
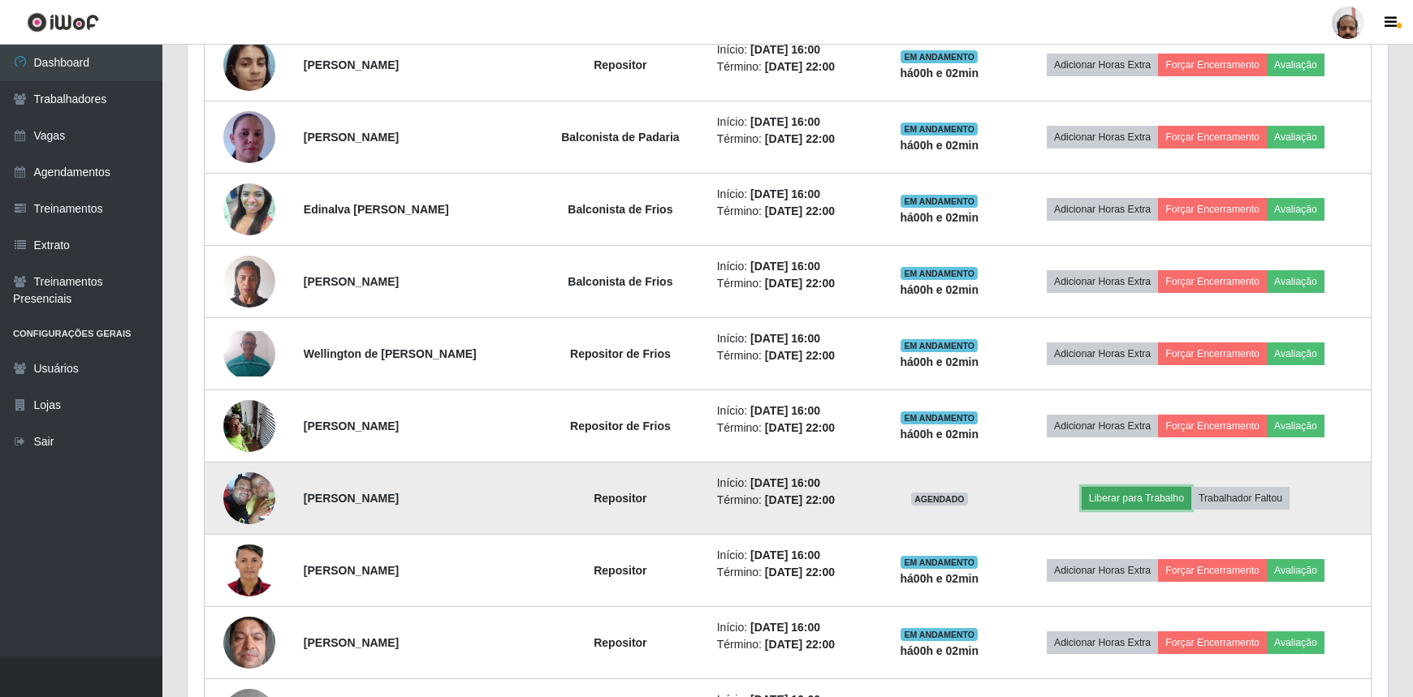
click at [1127, 494] on button "Liberar para Trabalho" at bounding box center [1136, 498] width 110 height 23
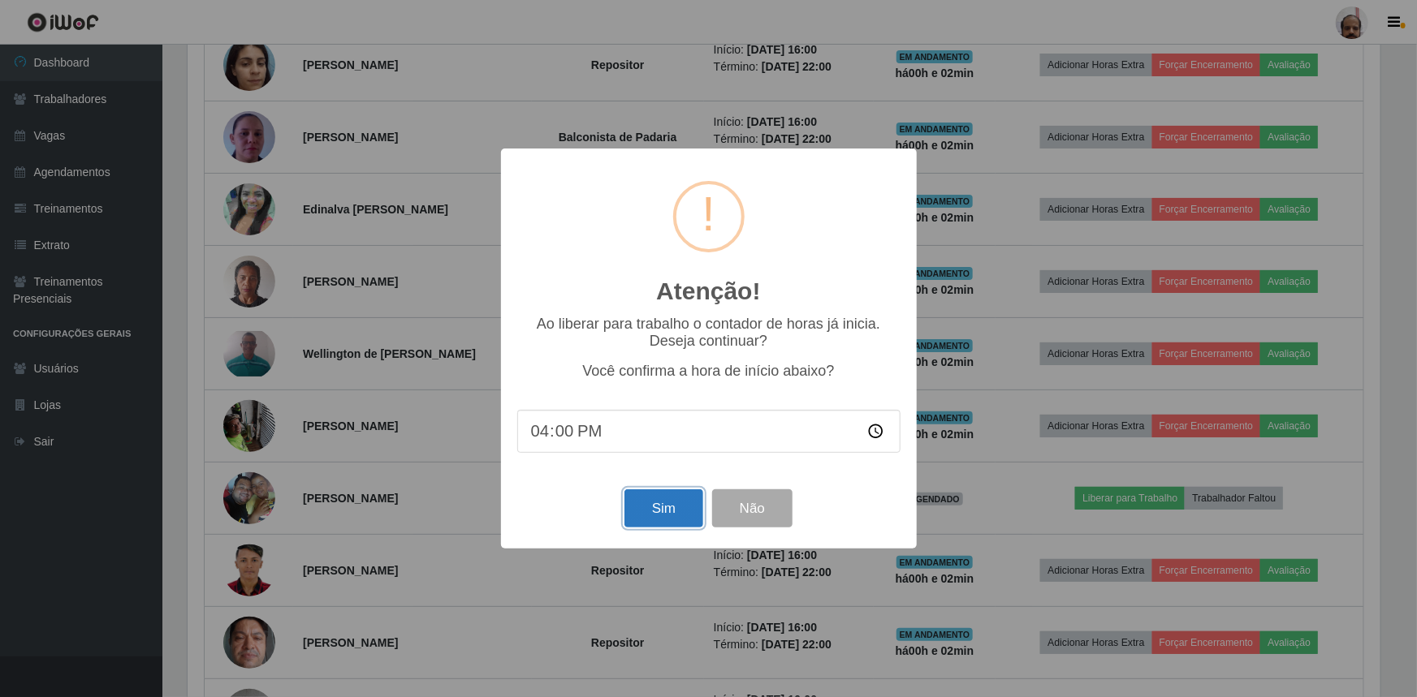
click at [669, 504] on button "Sim" at bounding box center [663, 509] width 79 height 38
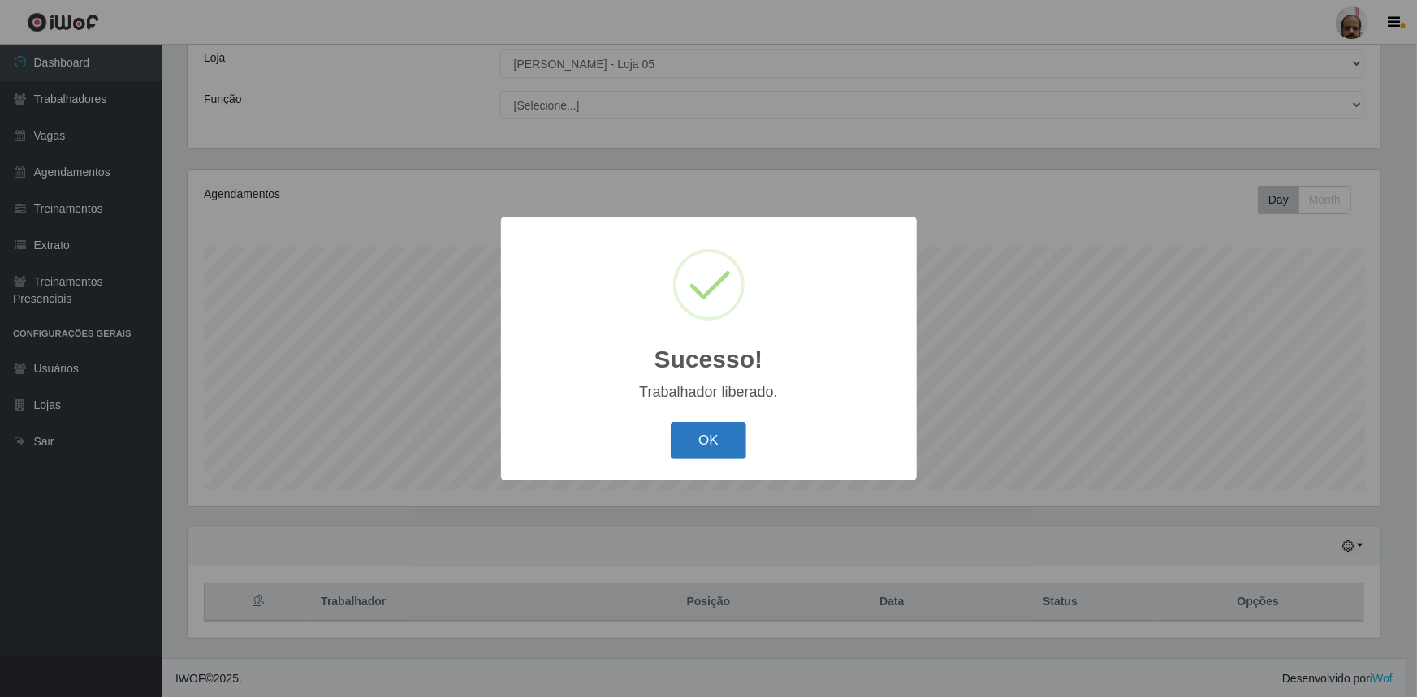
click at [710, 441] on button "OK" at bounding box center [708, 441] width 75 height 38
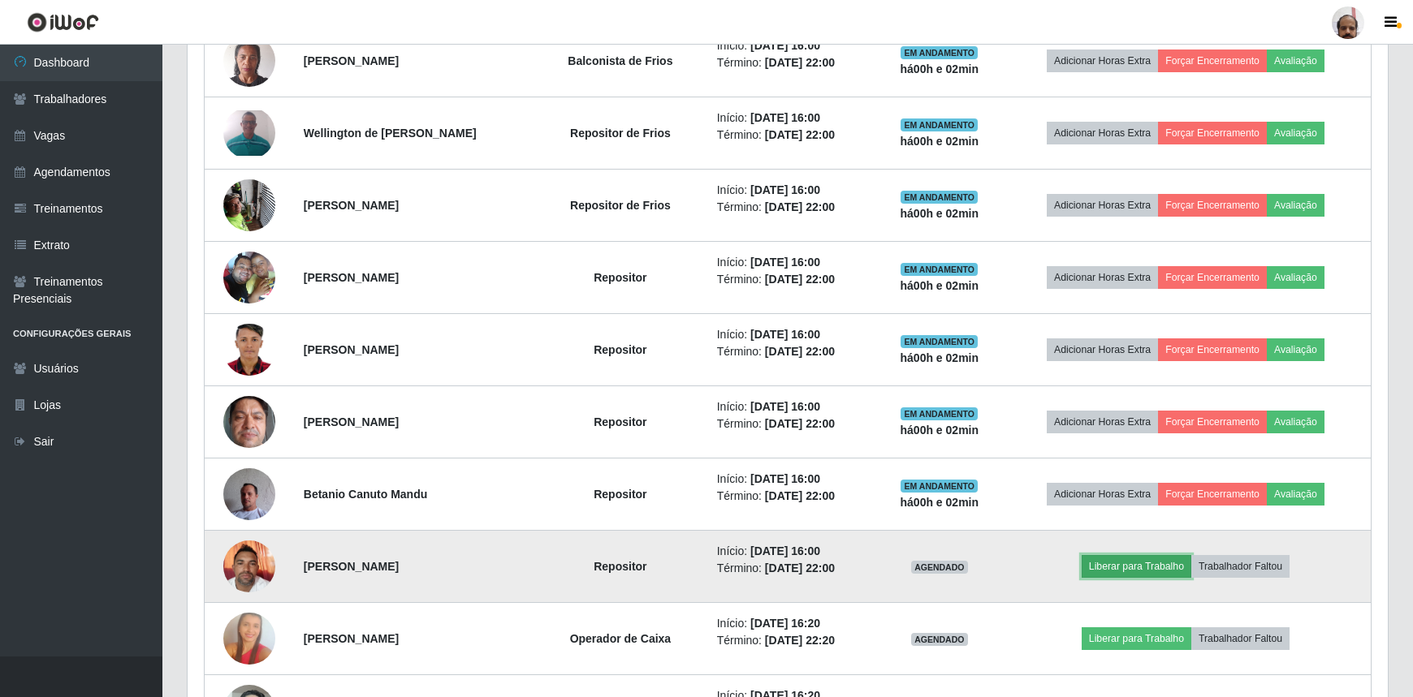
click at [1115, 570] on button "Liberar para Trabalho" at bounding box center [1136, 566] width 110 height 23
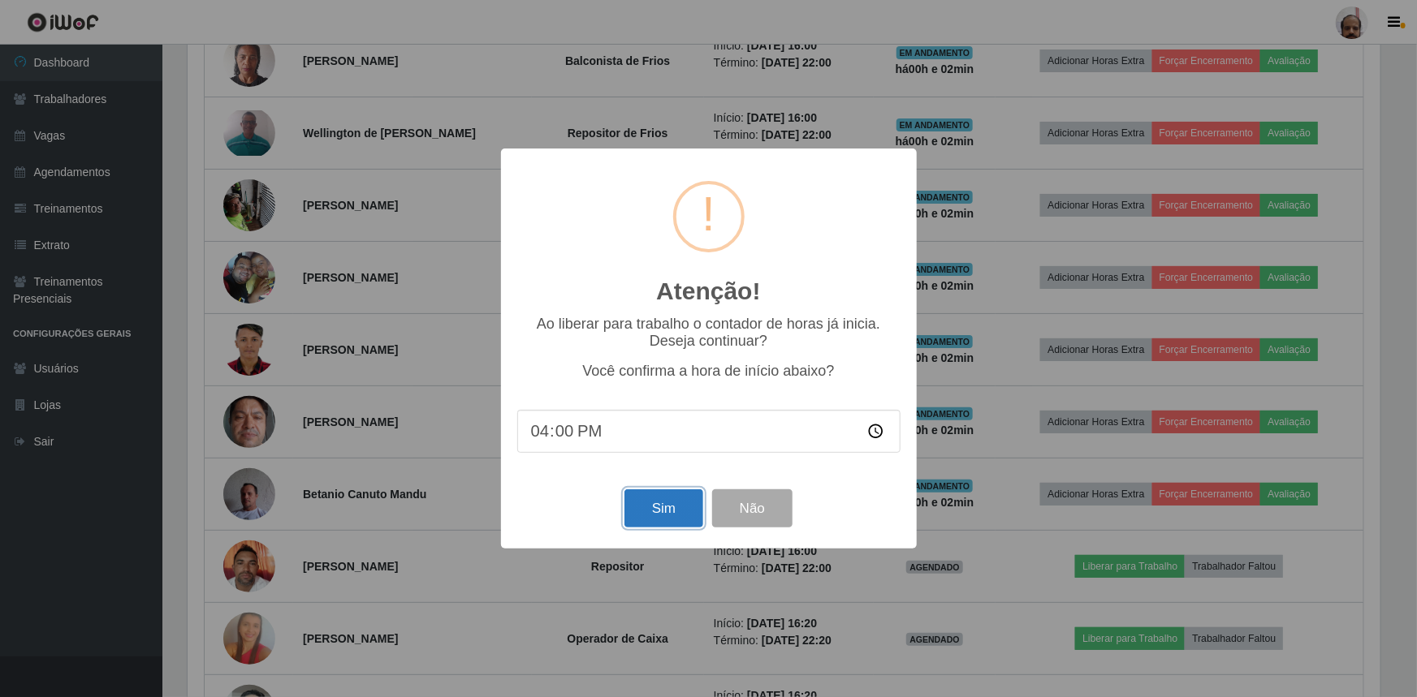
click at [646, 511] on button "Sim" at bounding box center [663, 509] width 79 height 38
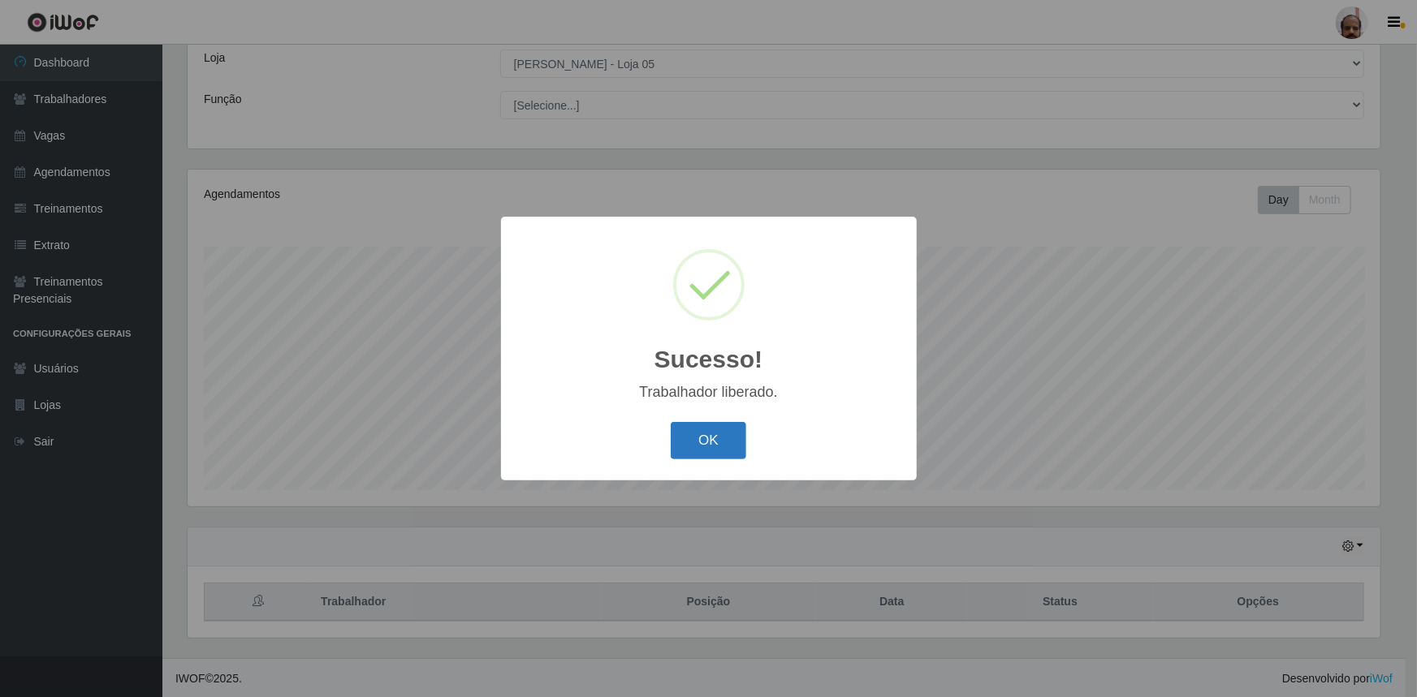
click at [714, 438] on button "OK" at bounding box center [708, 441] width 75 height 38
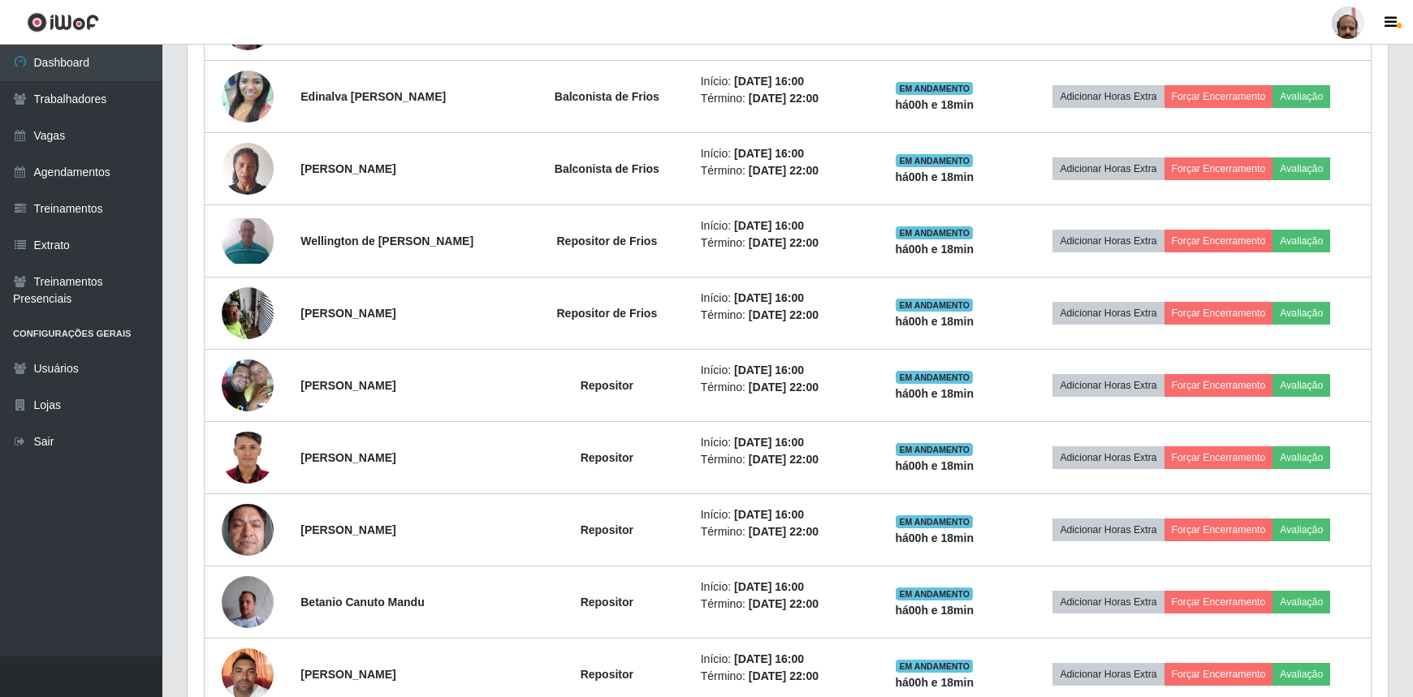
scroll to position [1050, 0]
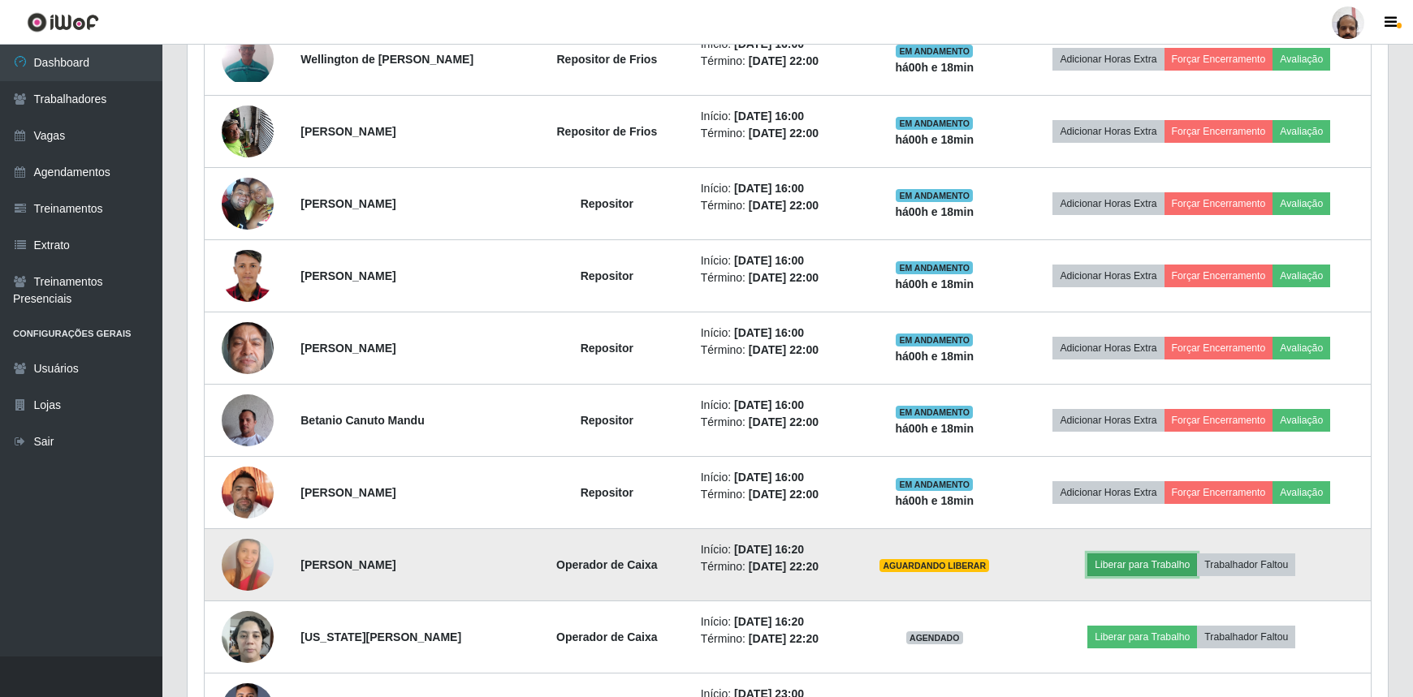
click at [1137, 558] on button "Liberar para Trabalho" at bounding box center [1142, 565] width 110 height 23
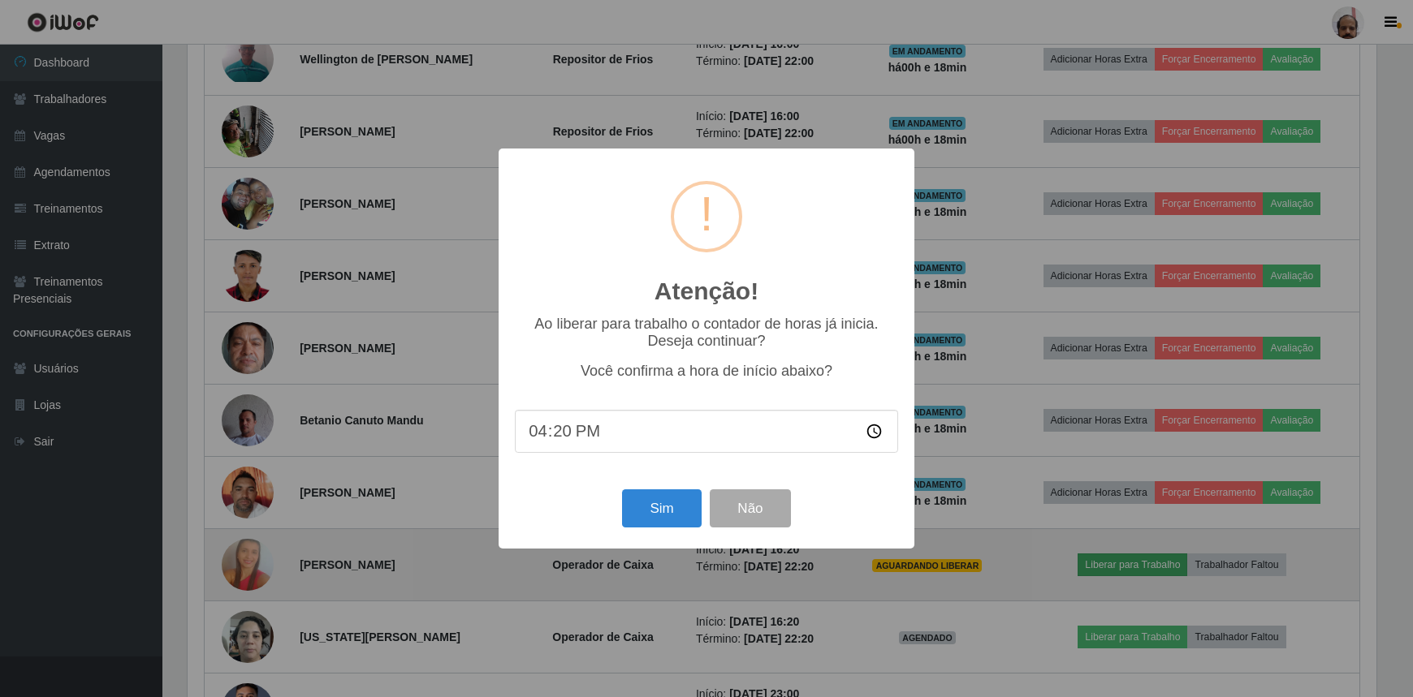
scroll to position [337, 1193]
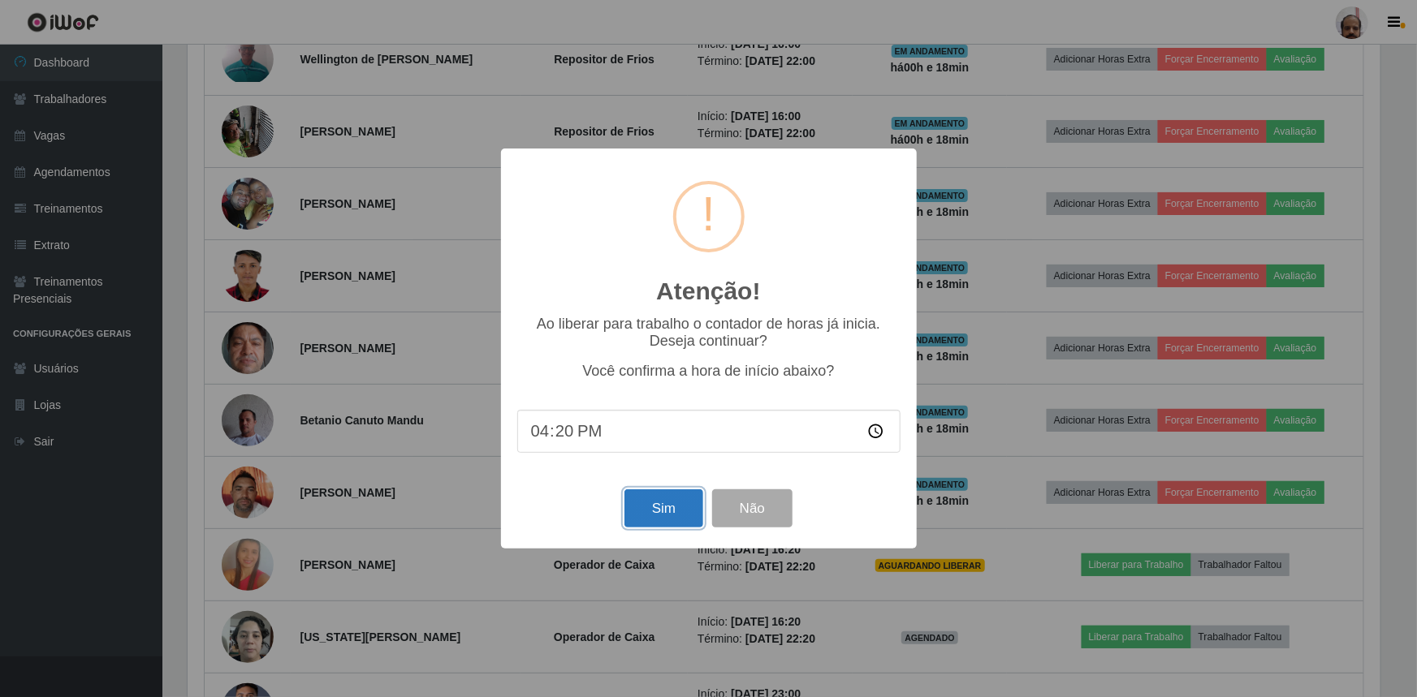
click at [649, 520] on button "Sim" at bounding box center [663, 509] width 79 height 38
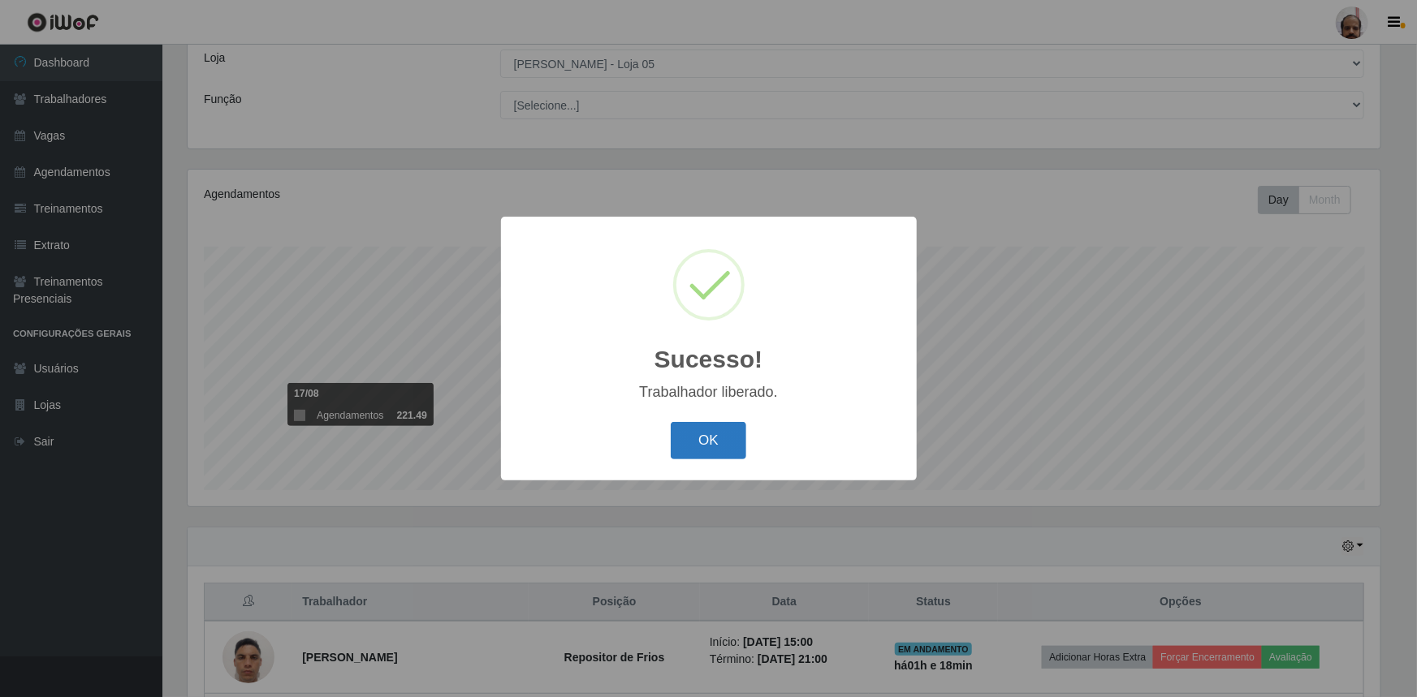
click at [714, 430] on button "OK" at bounding box center [708, 441] width 75 height 38
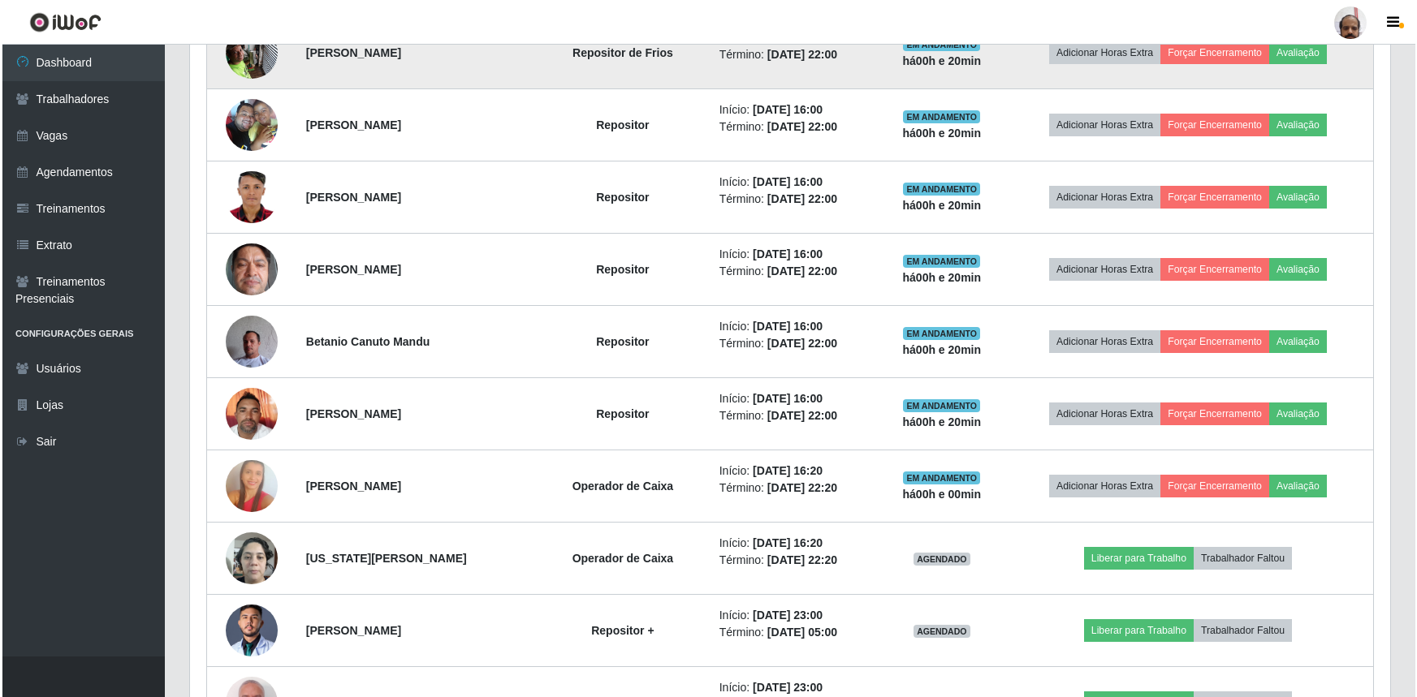
scroll to position [1271, 0]
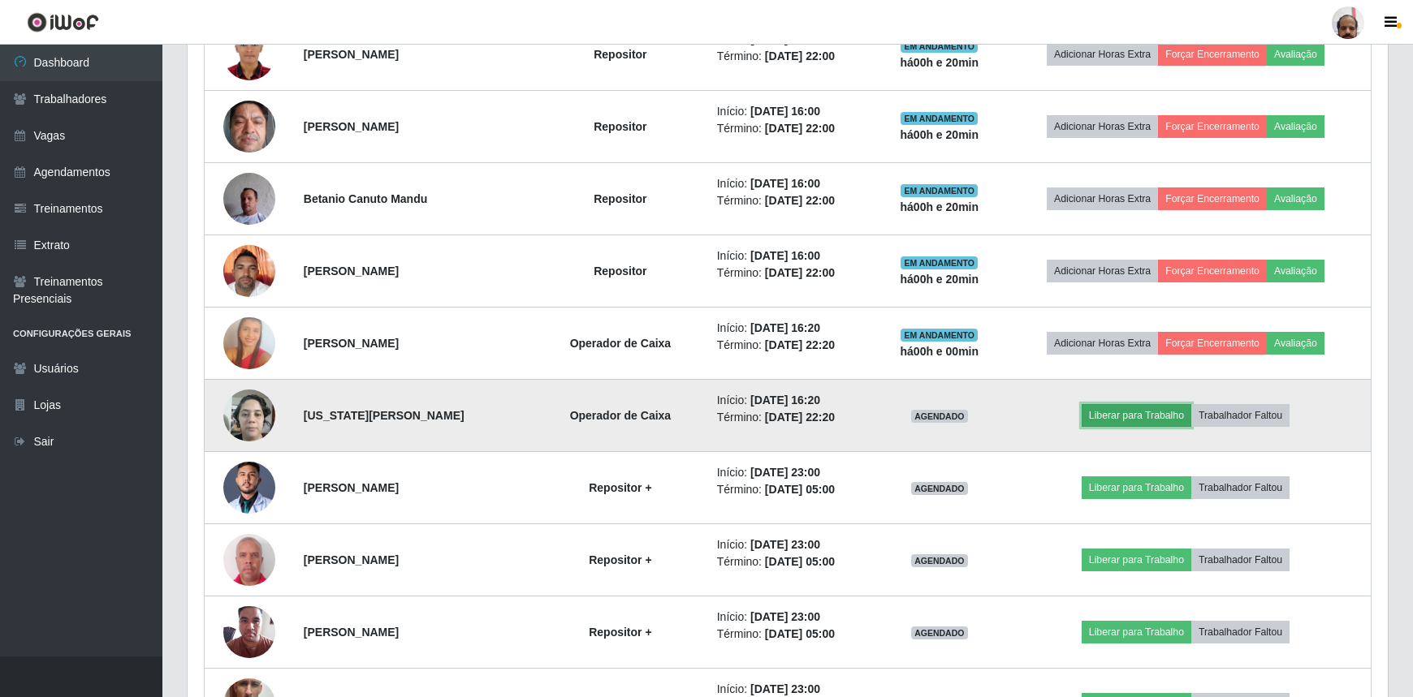
click at [1147, 405] on button "Liberar para Trabalho" at bounding box center [1136, 415] width 110 height 23
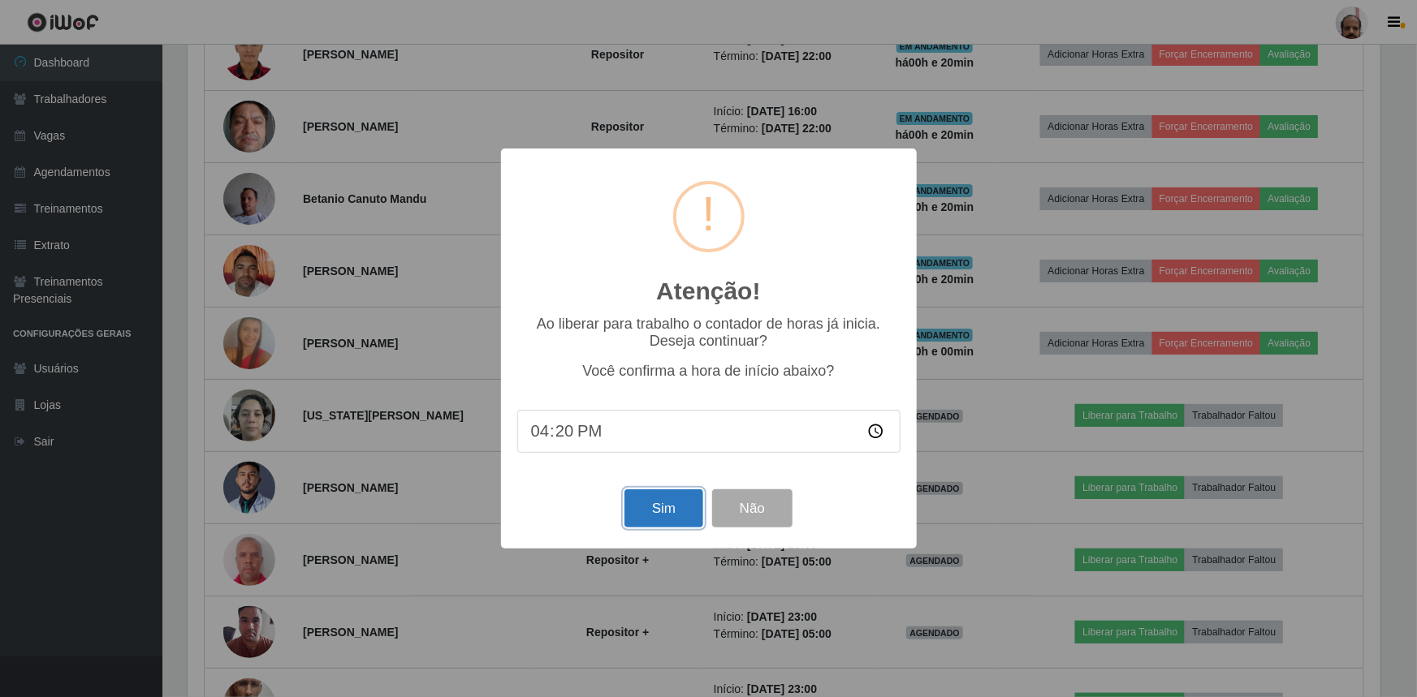
click at [649, 528] on button "Sim" at bounding box center [663, 509] width 79 height 38
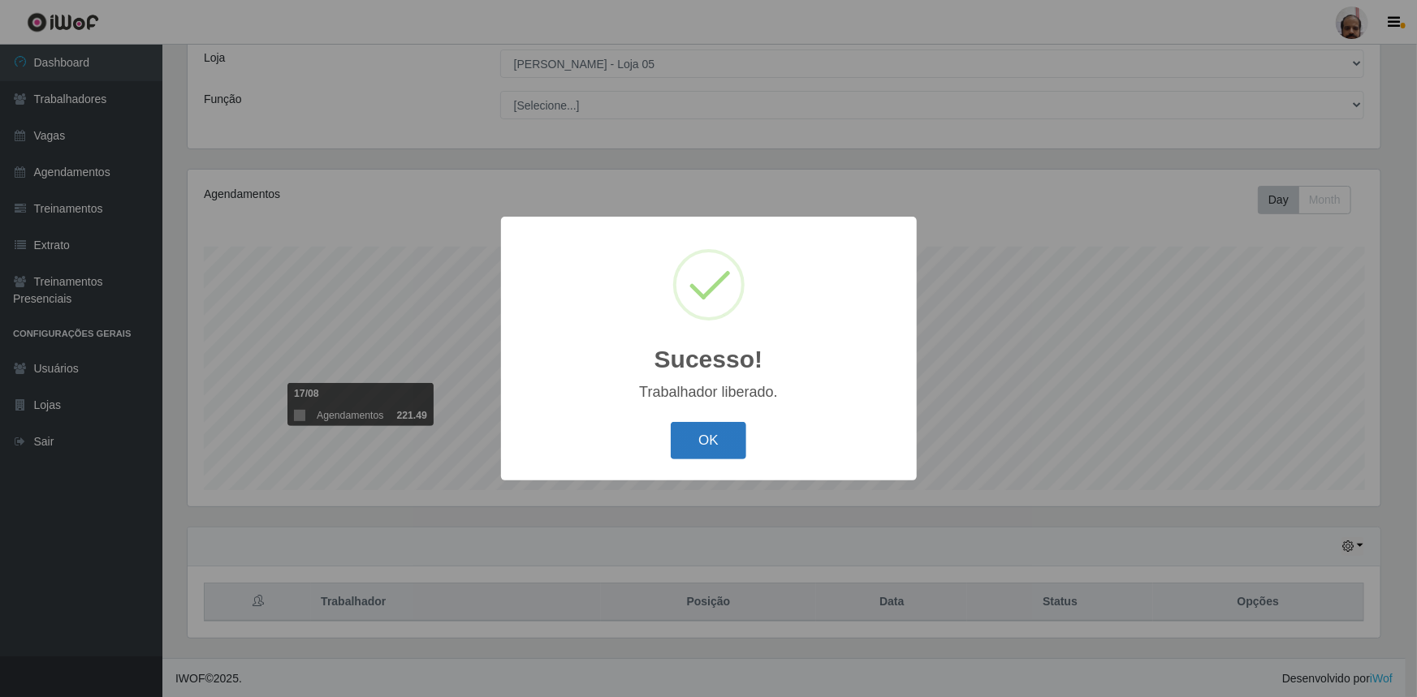
click at [713, 451] on button "OK" at bounding box center [708, 441] width 75 height 38
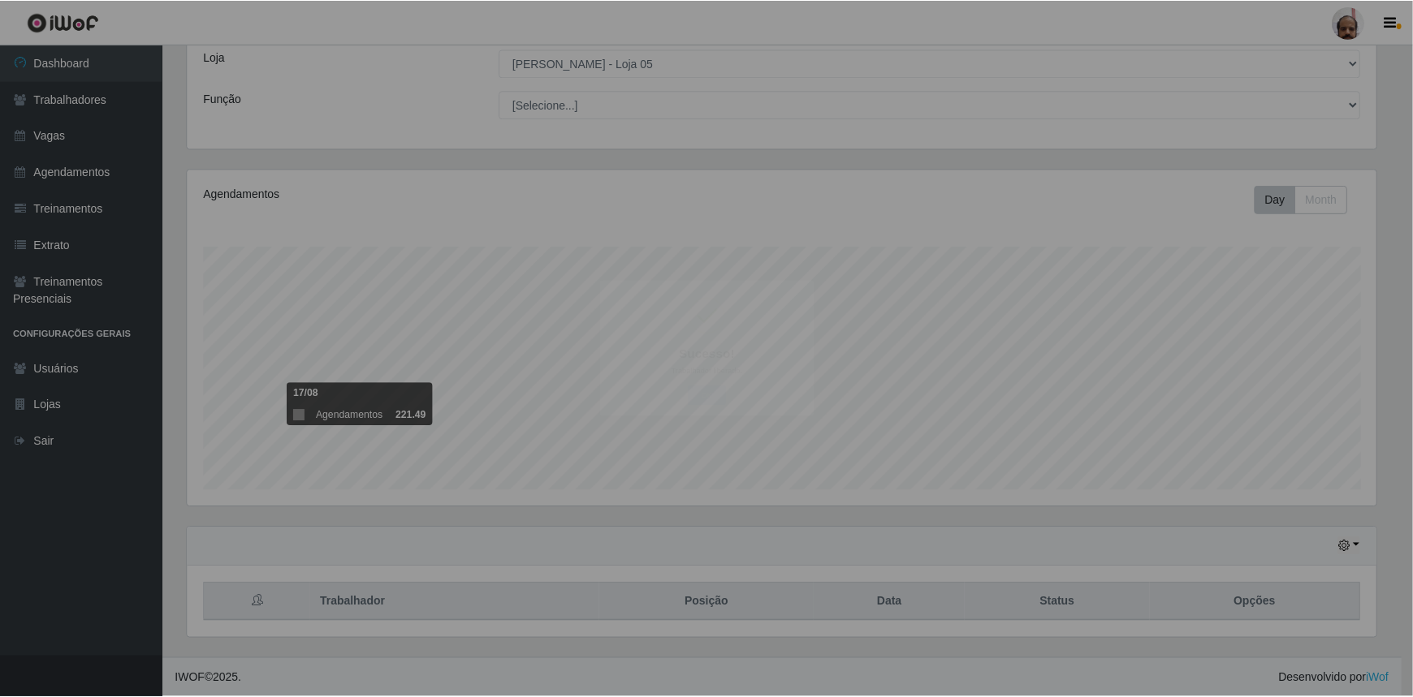
scroll to position [337, 1200]
